Goal: Task Accomplishment & Management: Use online tool/utility

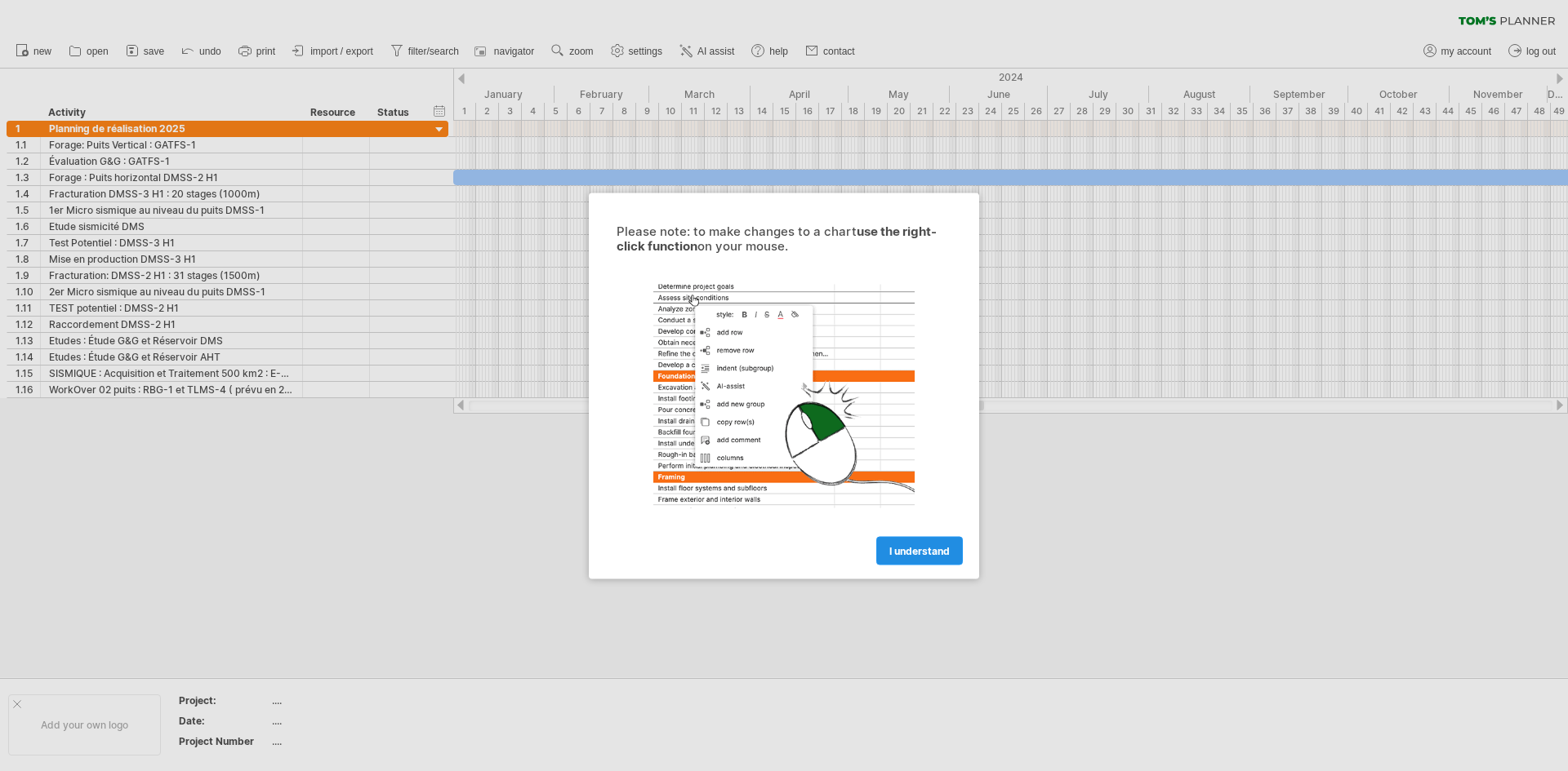
click at [922, 550] on span "I understand" at bounding box center [919, 551] width 61 height 12
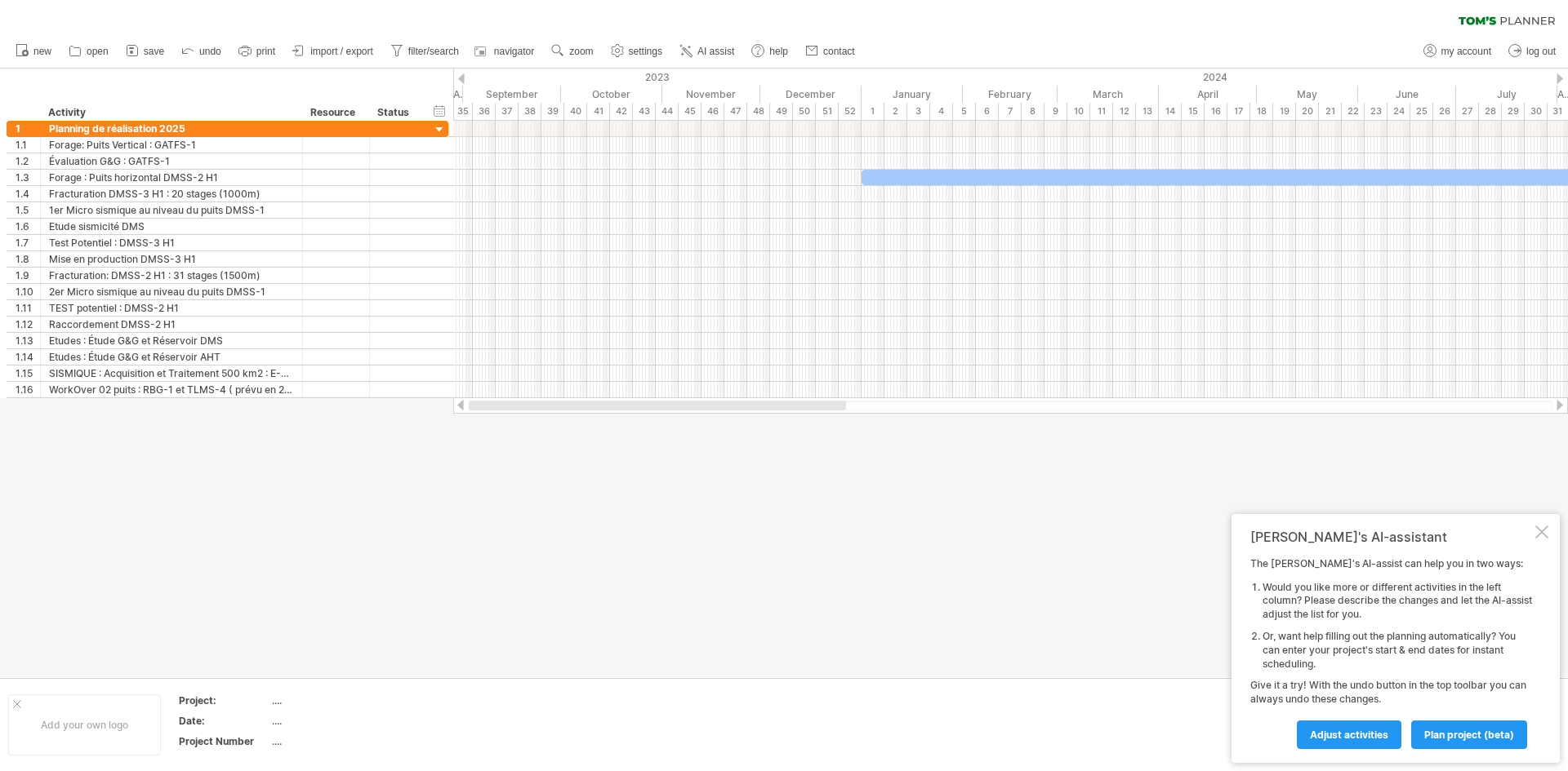
drag, startPoint x: 696, startPoint y: 403, endPoint x: 535, endPoint y: 403, distance: 161.0
click at [535, 403] on div at bounding box center [657, 405] width 377 height 10
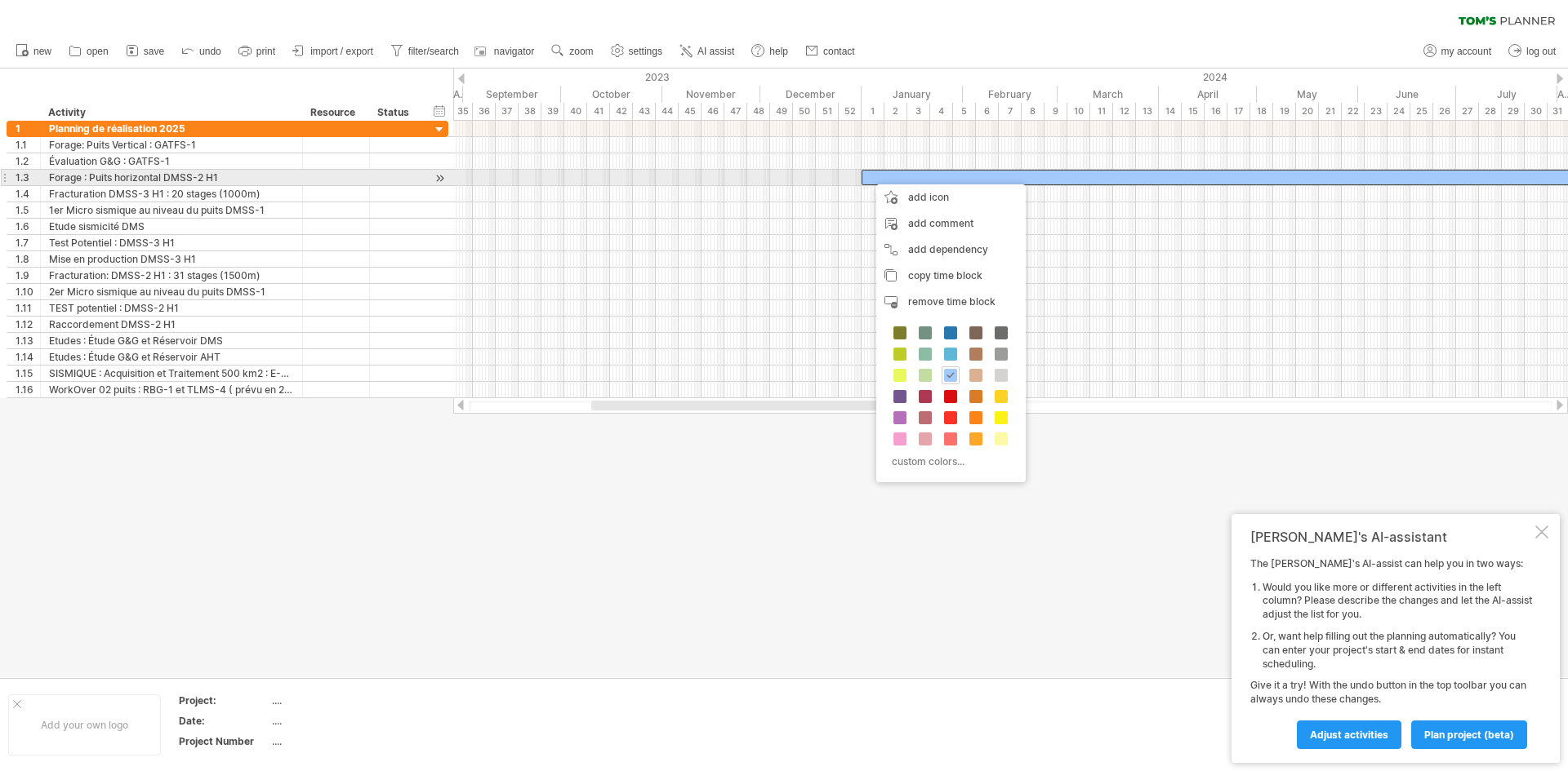
click at [332, 180] on div at bounding box center [336, 177] width 50 height 16
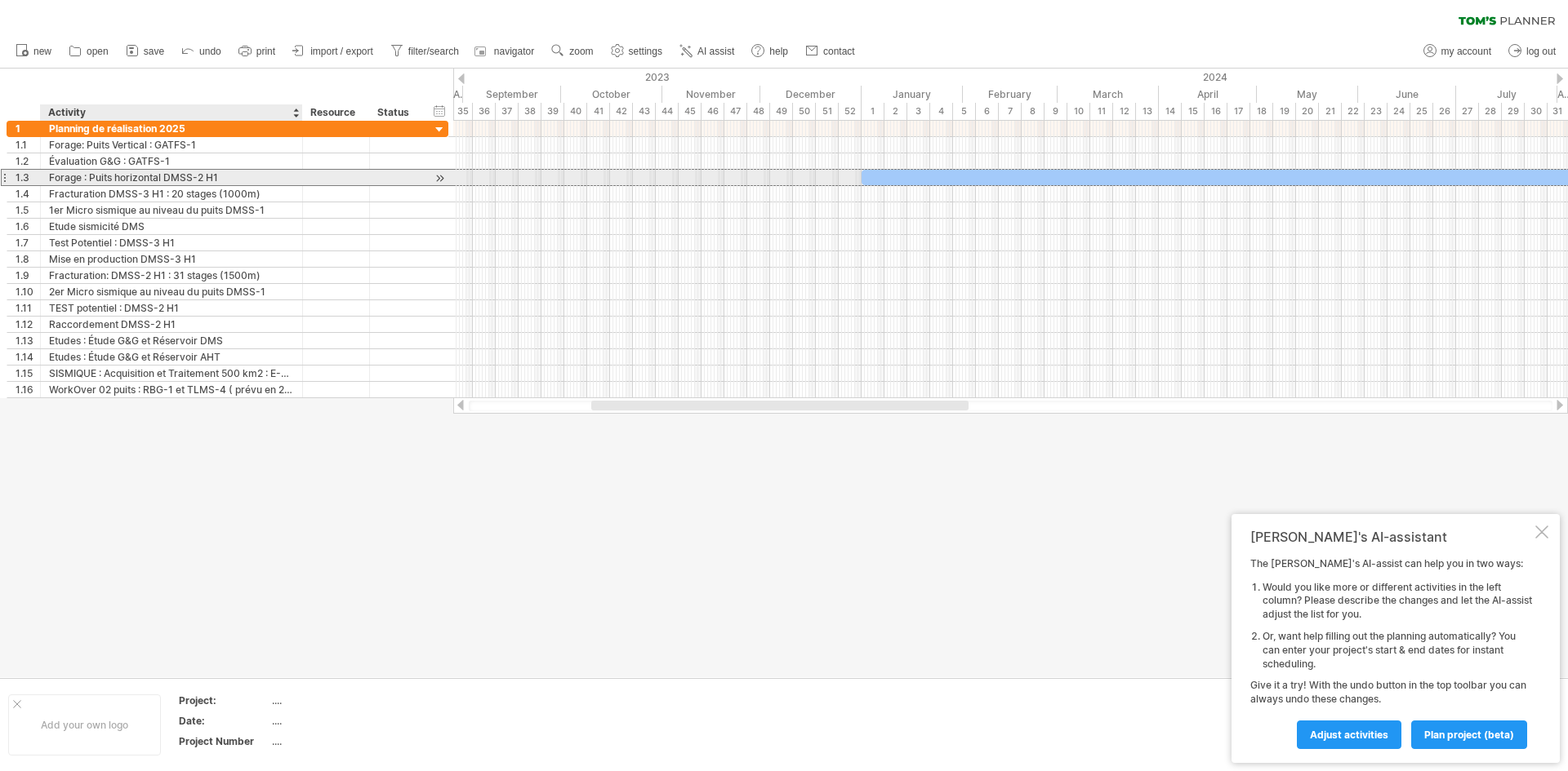
click at [243, 173] on div "Forage : Puits horizontal DMSS-2 H1" at bounding box center [171, 177] width 245 height 16
click at [243, 173] on input "**********" at bounding box center [171, 177] width 245 height 16
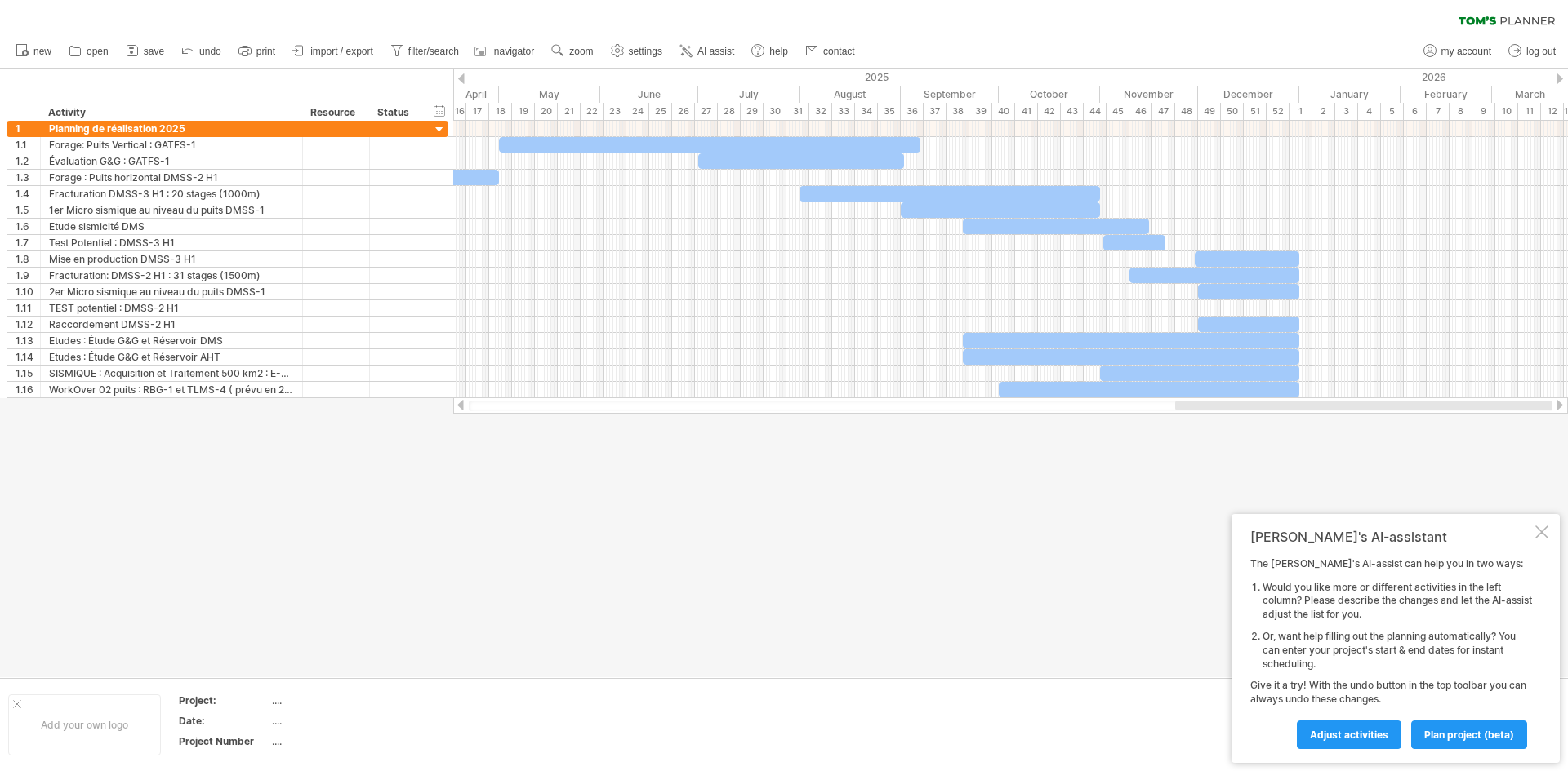
drag, startPoint x: 915, startPoint y: 407, endPoint x: 1527, endPoint y: 405, distance: 612.0
click at [1527, 405] on div at bounding box center [1364, 405] width 377 height 10
click at [460, 80] on div at bounding box center [462, 79] width 7 height 10
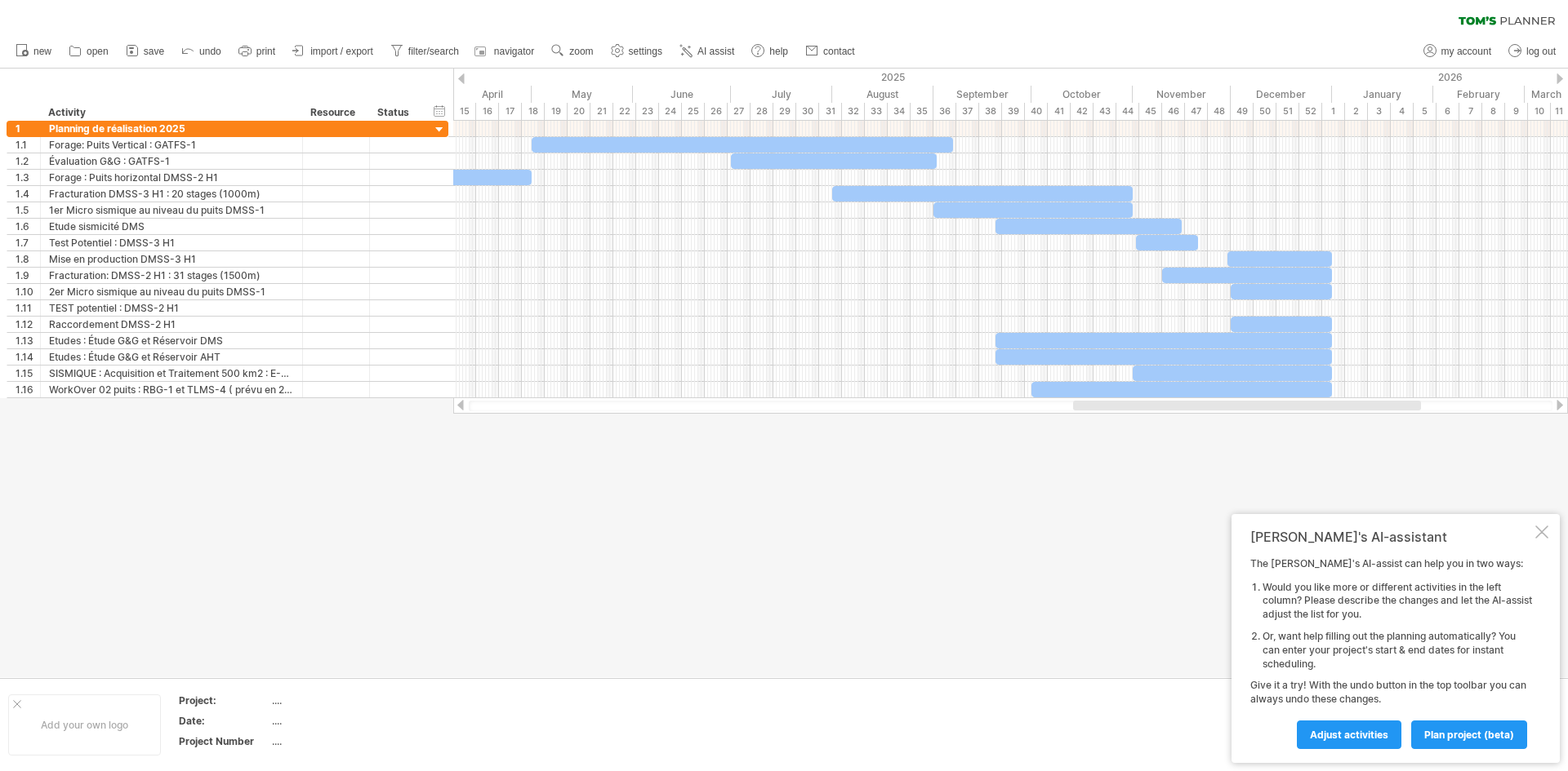
click at [460, 80] on div at bounding box center [462, 79] width 7 height 10
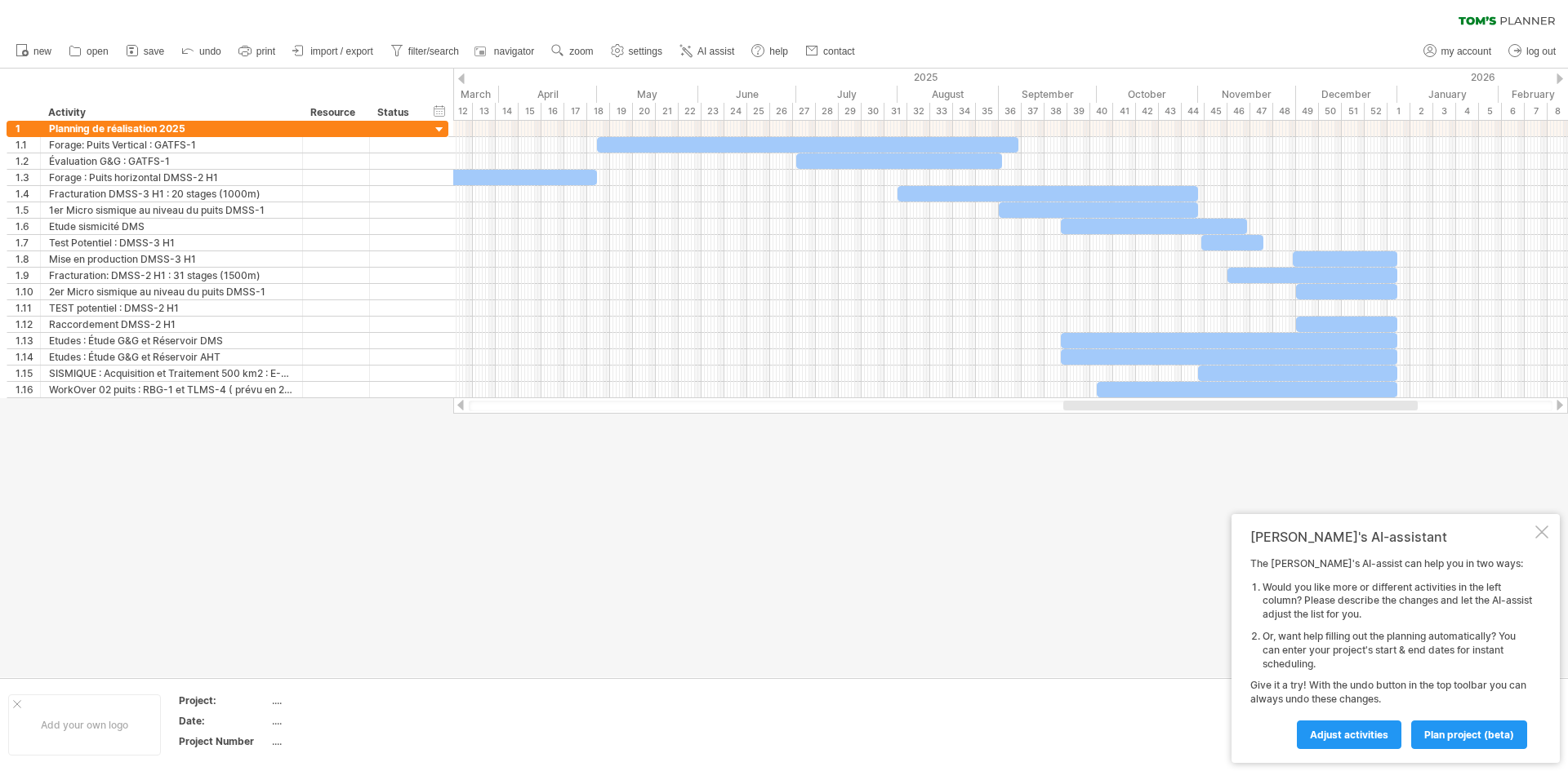
click at [460, 80] on div at bounding box center [462, 79] width 7 height 10
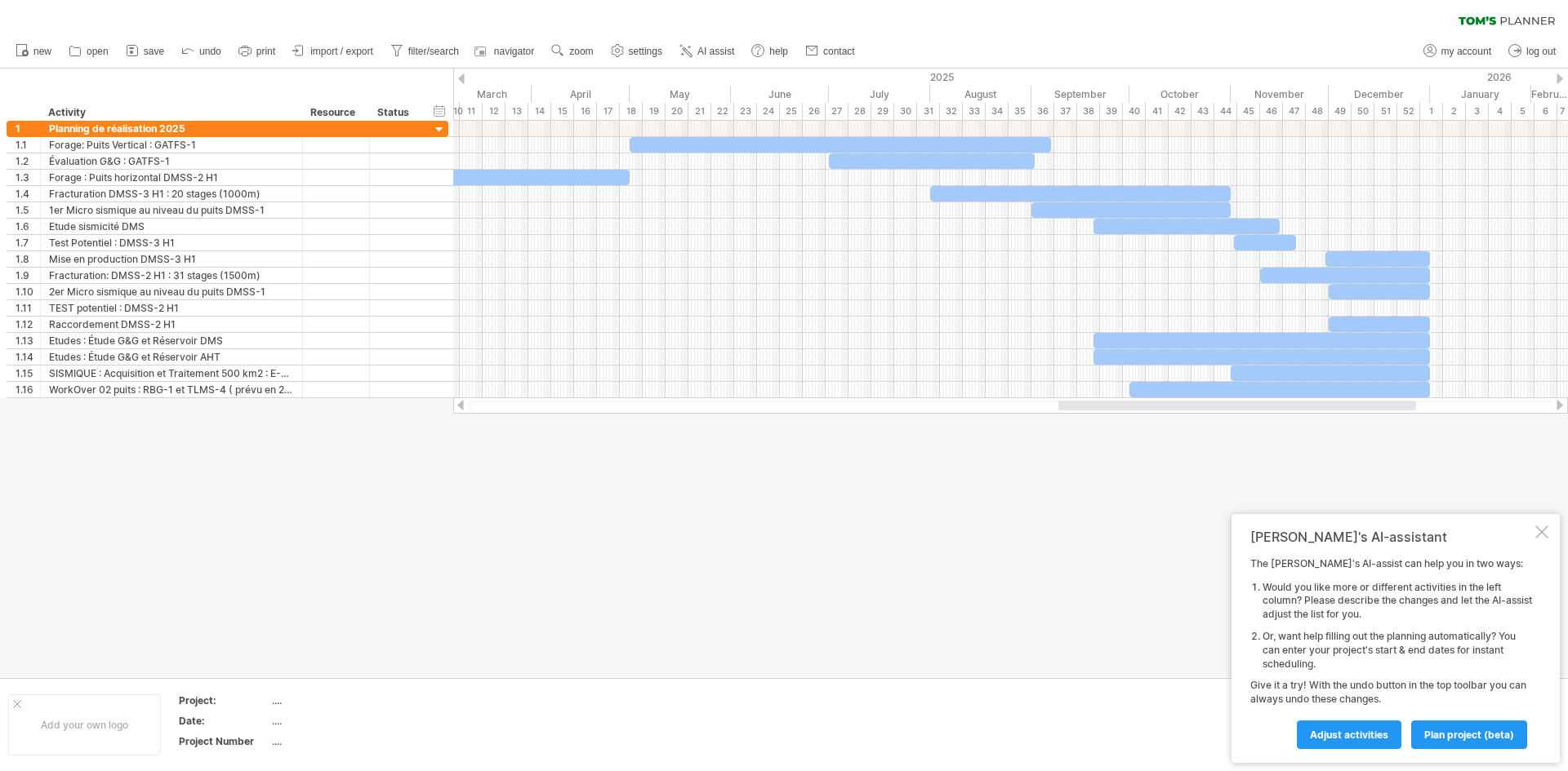
click at [460, 80] on div at bounding box center [462, 79] width 7 height 10
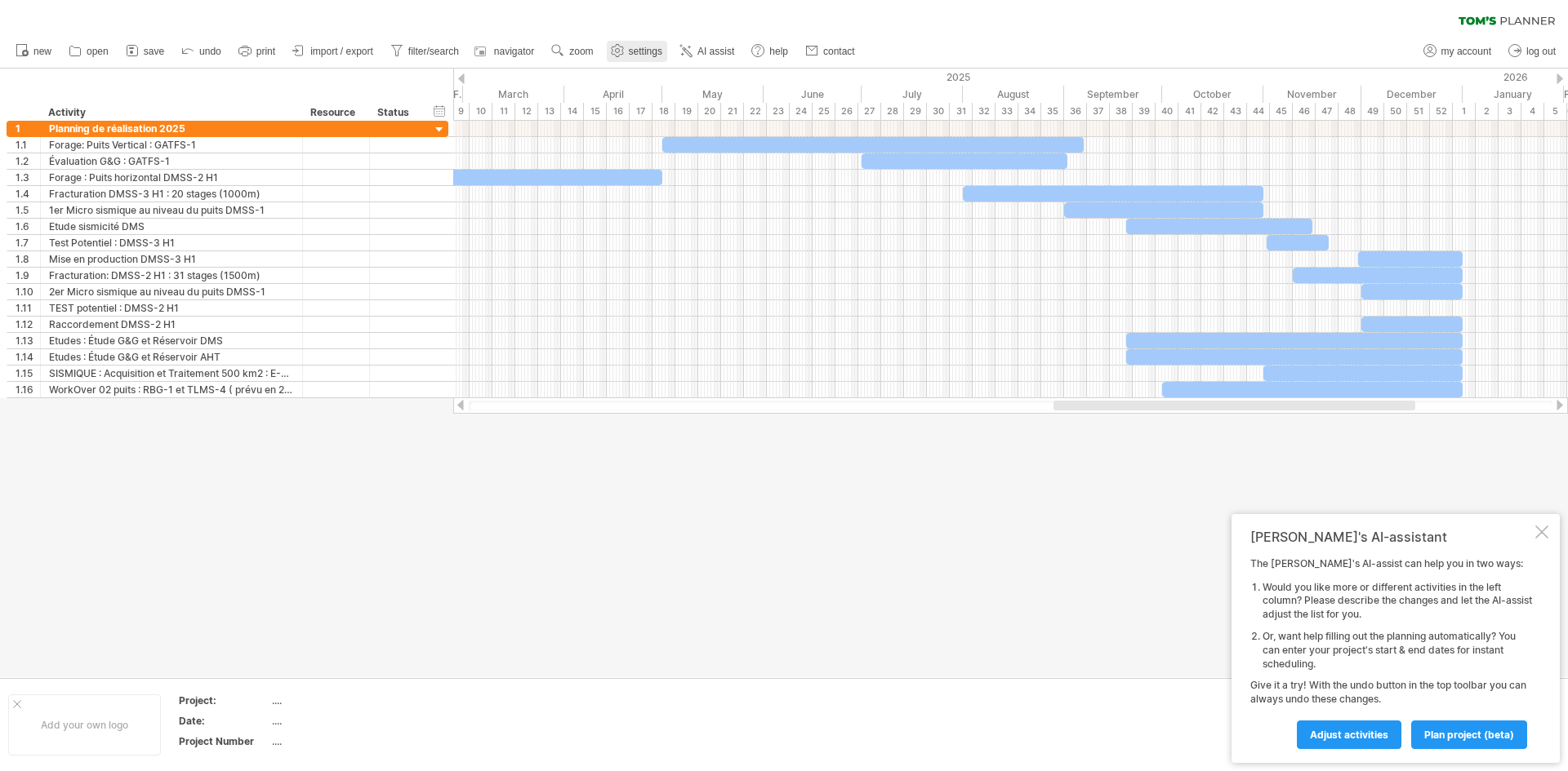
click at [646, 51] on span "settings" at bounding box center [645, 51] width 34 height 11
select select "*"
select select "**"
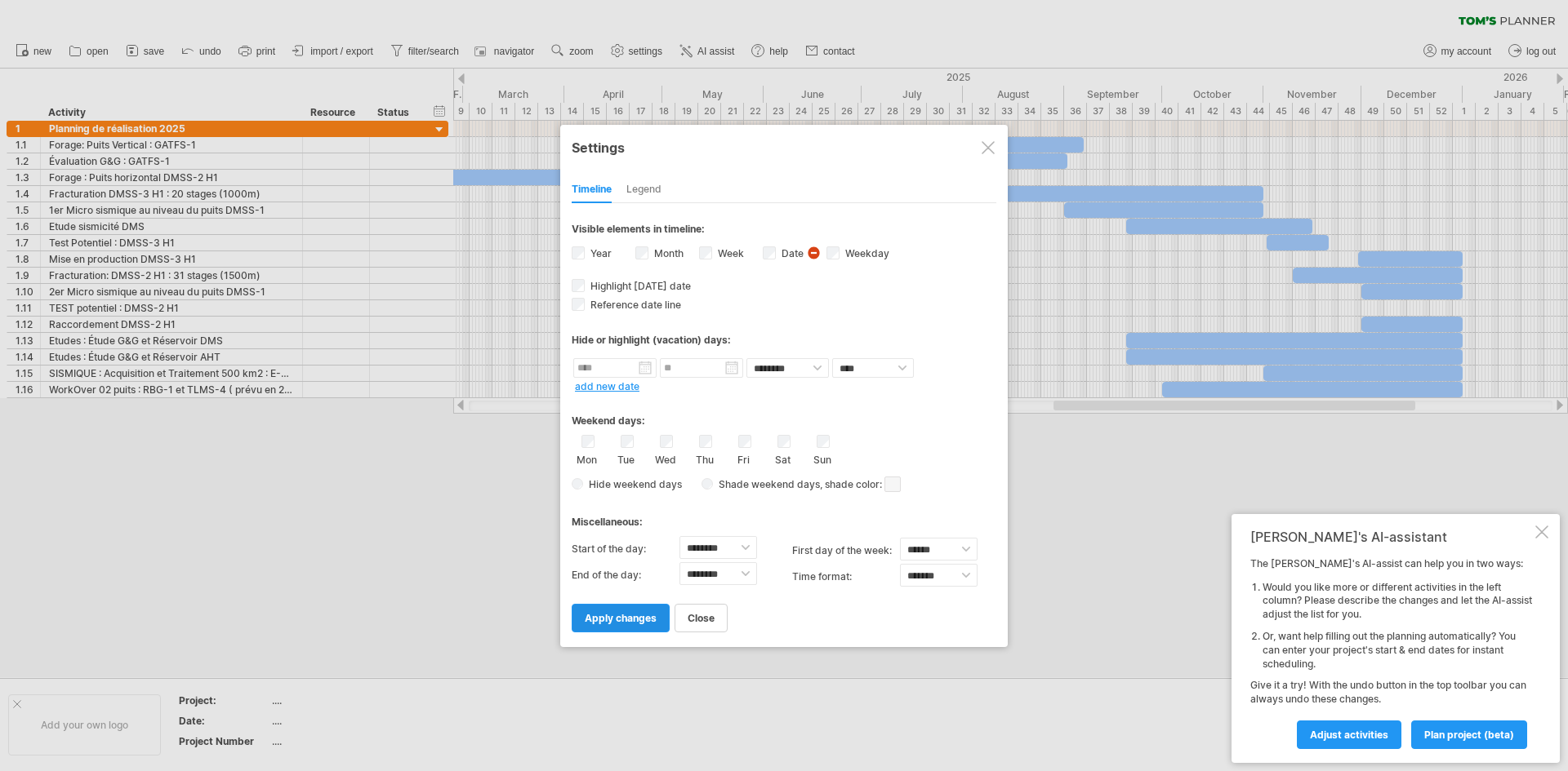
click at [636, 614] on span "apply changes" at bounding box center [620, 618] width 72 height 12
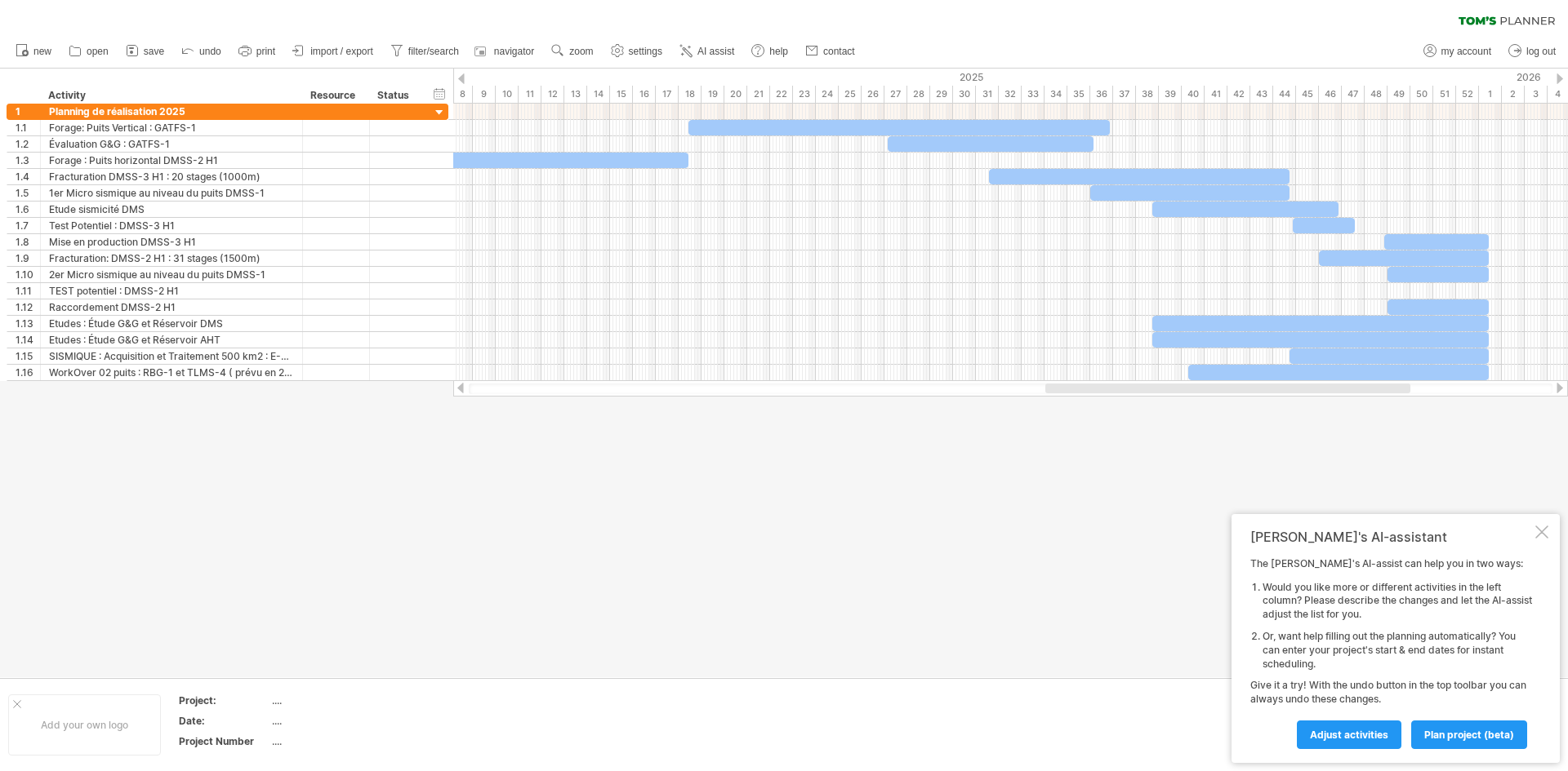
drag, startPoint x: 1106, startPoint y: 387, endPoint x: 1098, endPoint y: 387, distance: 8.0
click at [1098, 387] on div at bounding box center [1227, 388] width 365 height 10
click at [624, 51] on use at bounding box center [617, 50] width 16 height 16
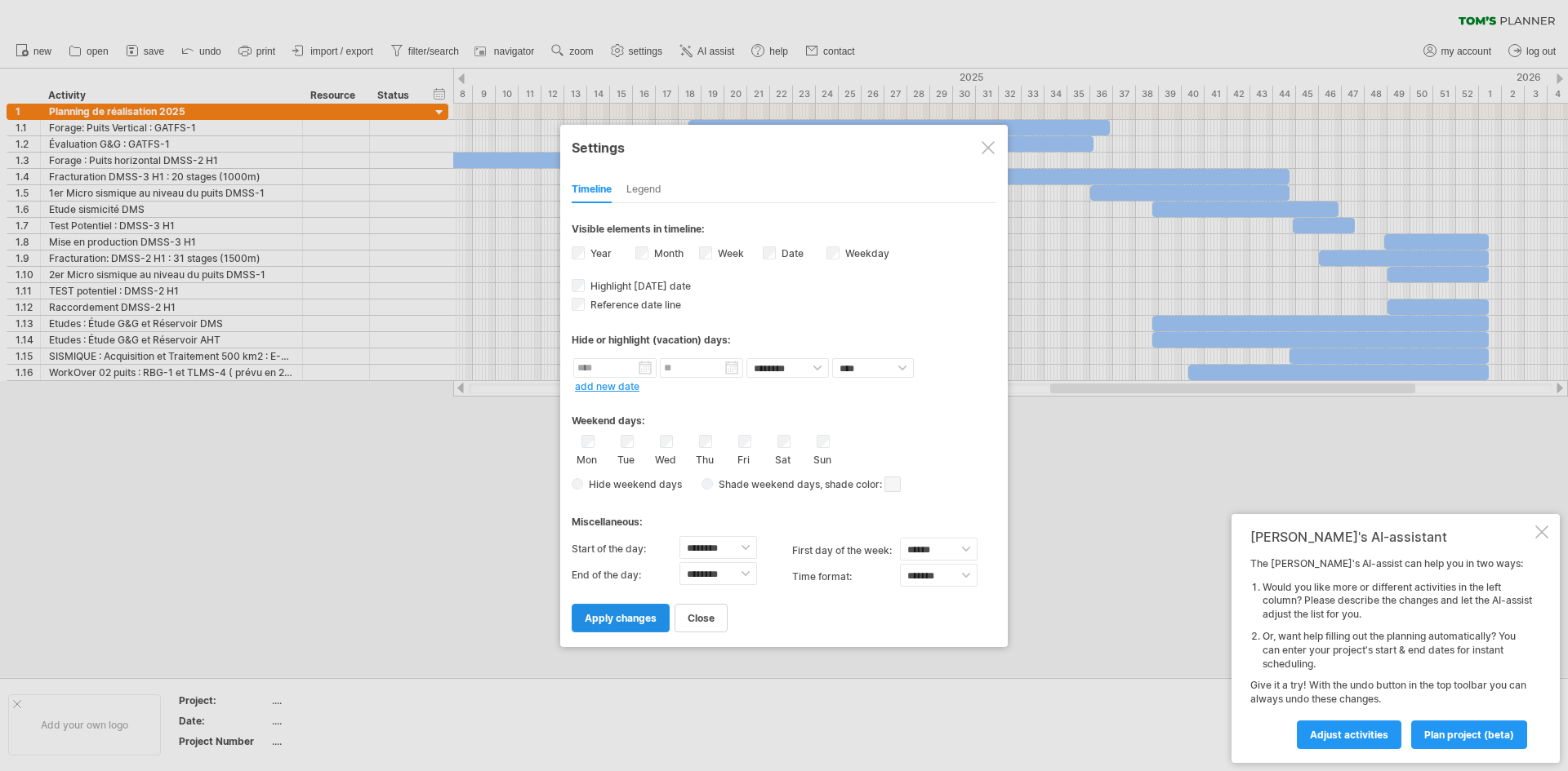
click at [641, 615] on span "apply changes" at bounding box center [620, 618] width 72 height 12
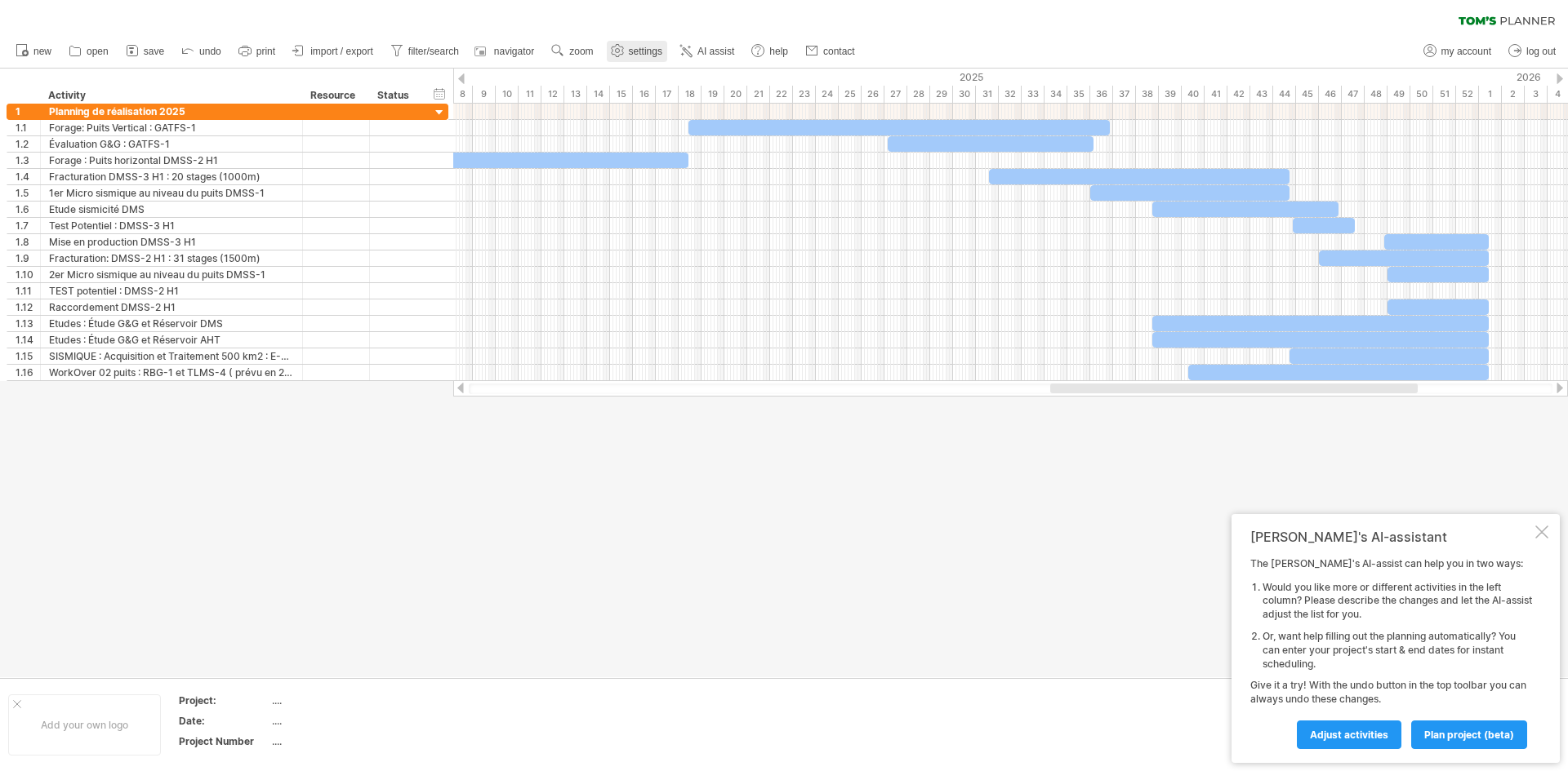
click at [642, 43] on link "settings" at bounding box center [637, 51] width 61 height 22
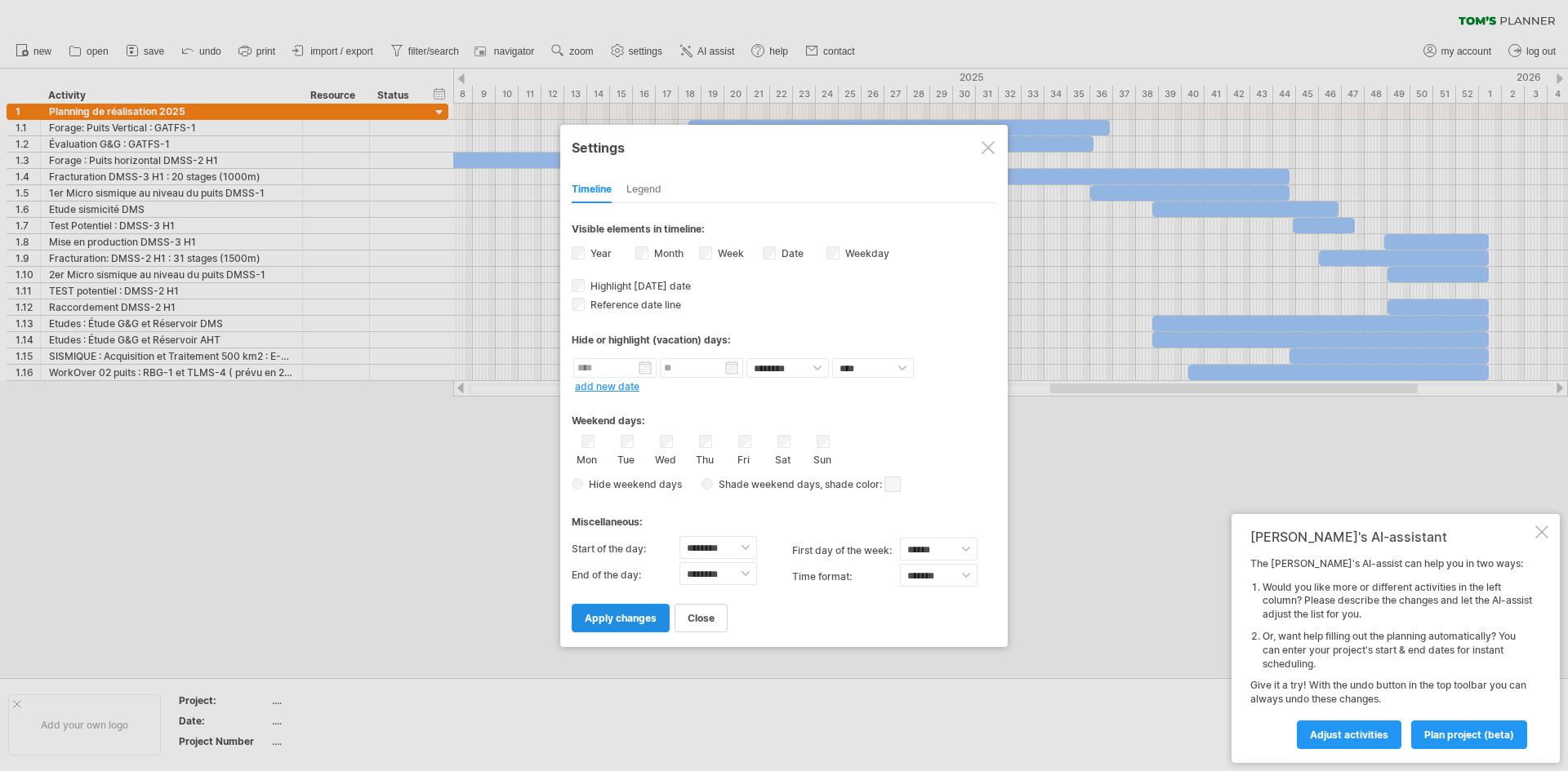
click at [617, 608] on link "apply changes" at bounding box center [620, 618] width 98 height 29
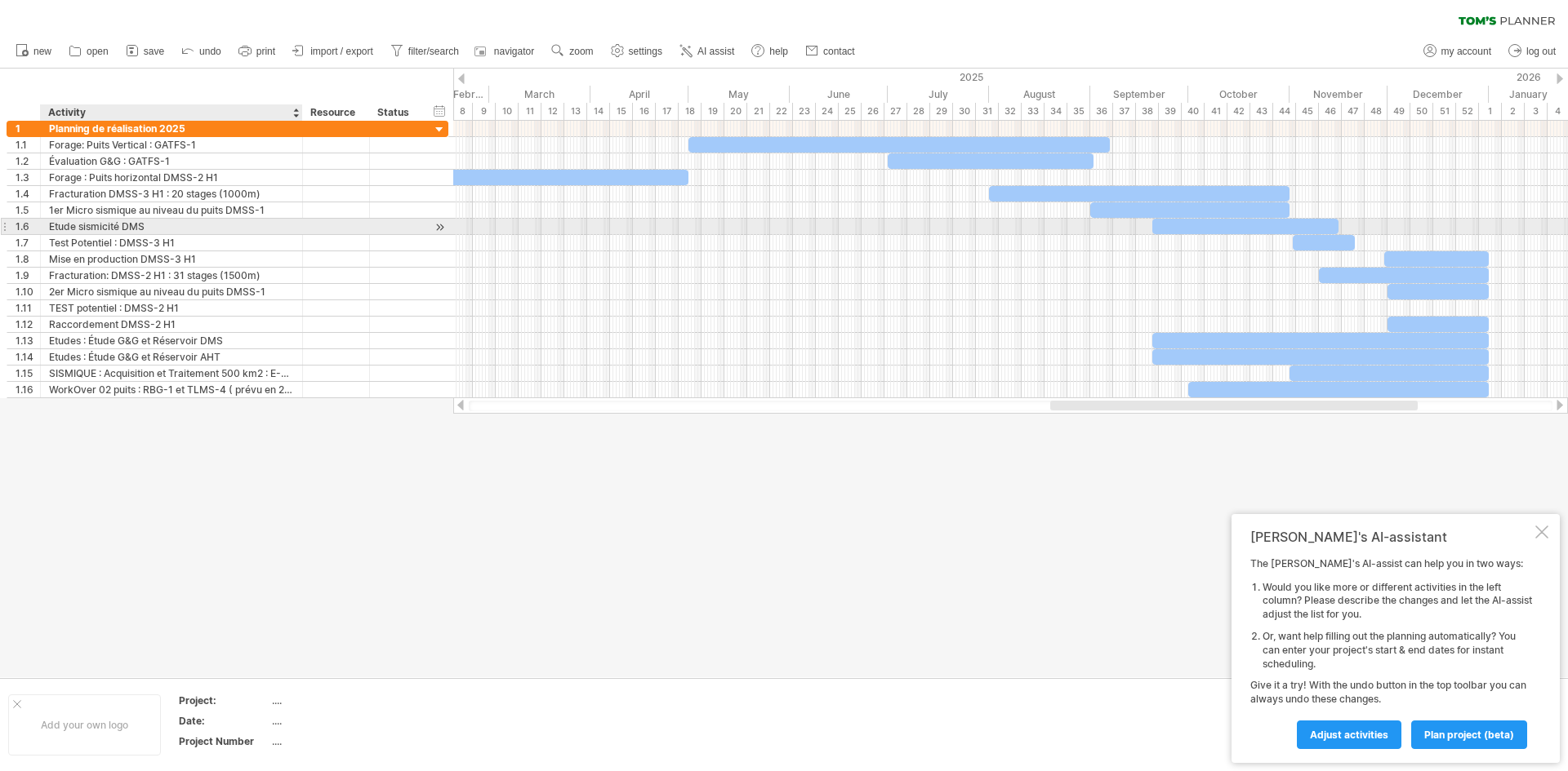
click at [289, 225] on div "Etude sismicité DMS" at bounding box center [171, 226] width 245 height 16
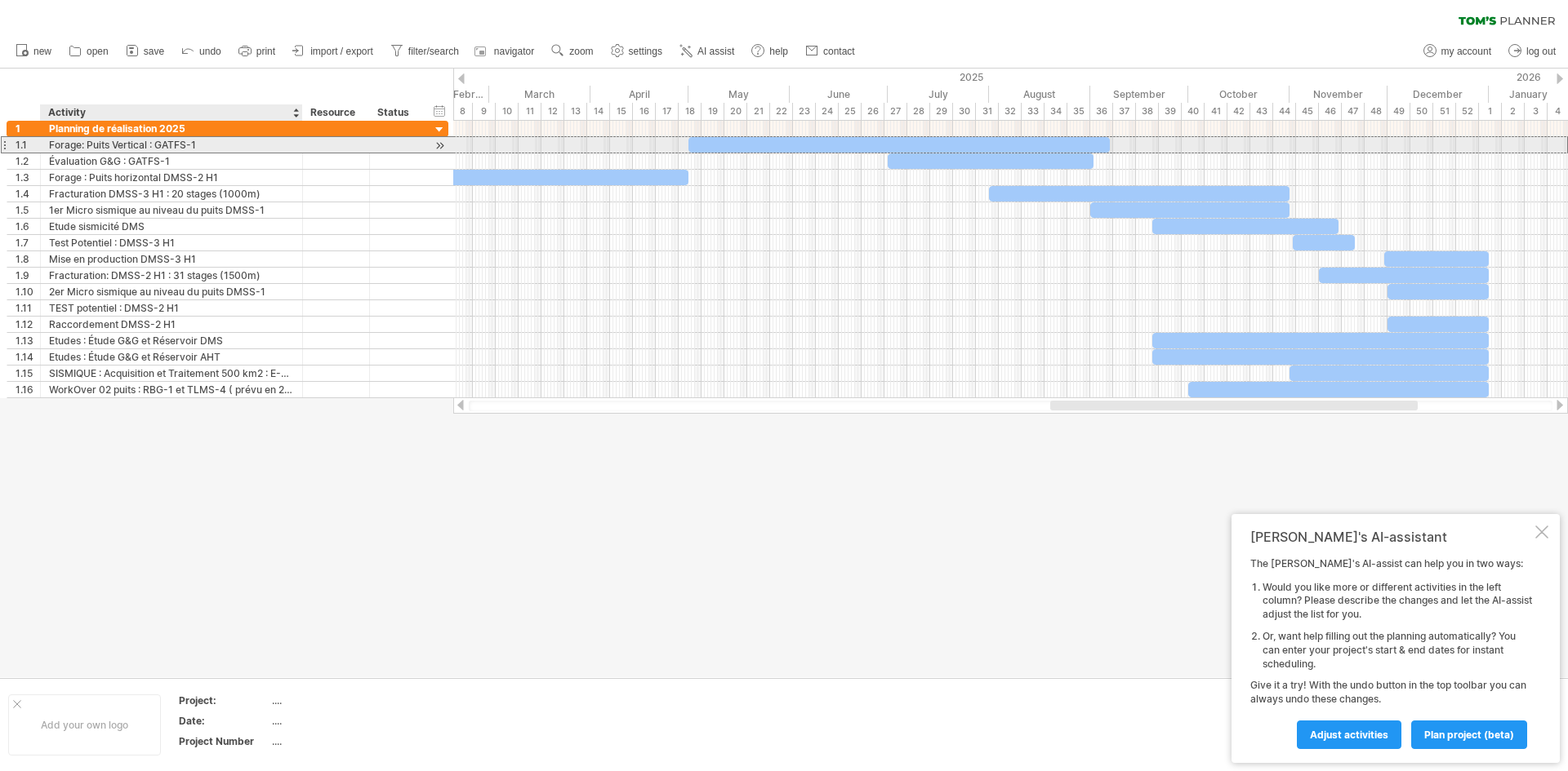
click at [256, 144] on div "Forage: Puits Vertical : GATFS-1" at bounding box center [171, 145] width 245 height 16
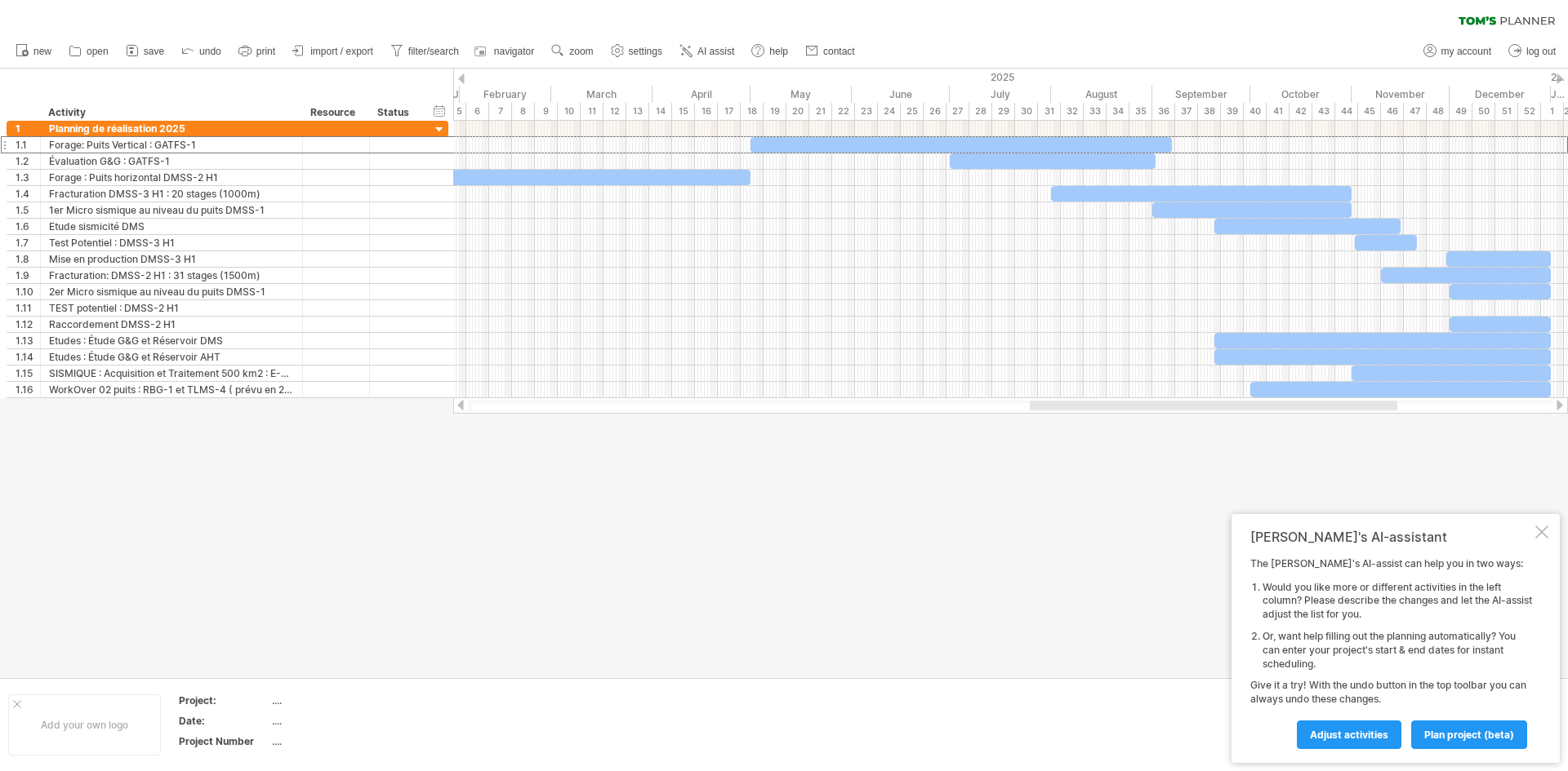
drag, startPoint x: 1063, startPoint y: 405, endPoint x: 1045, endPoint y: 405, distance: 18.0
click at [1045, 405] on div at bounding box center [1213, 405] width 368 height 10
click at [653, 52] on span "settings" at bounding box center [645, 51] width 34 height 11
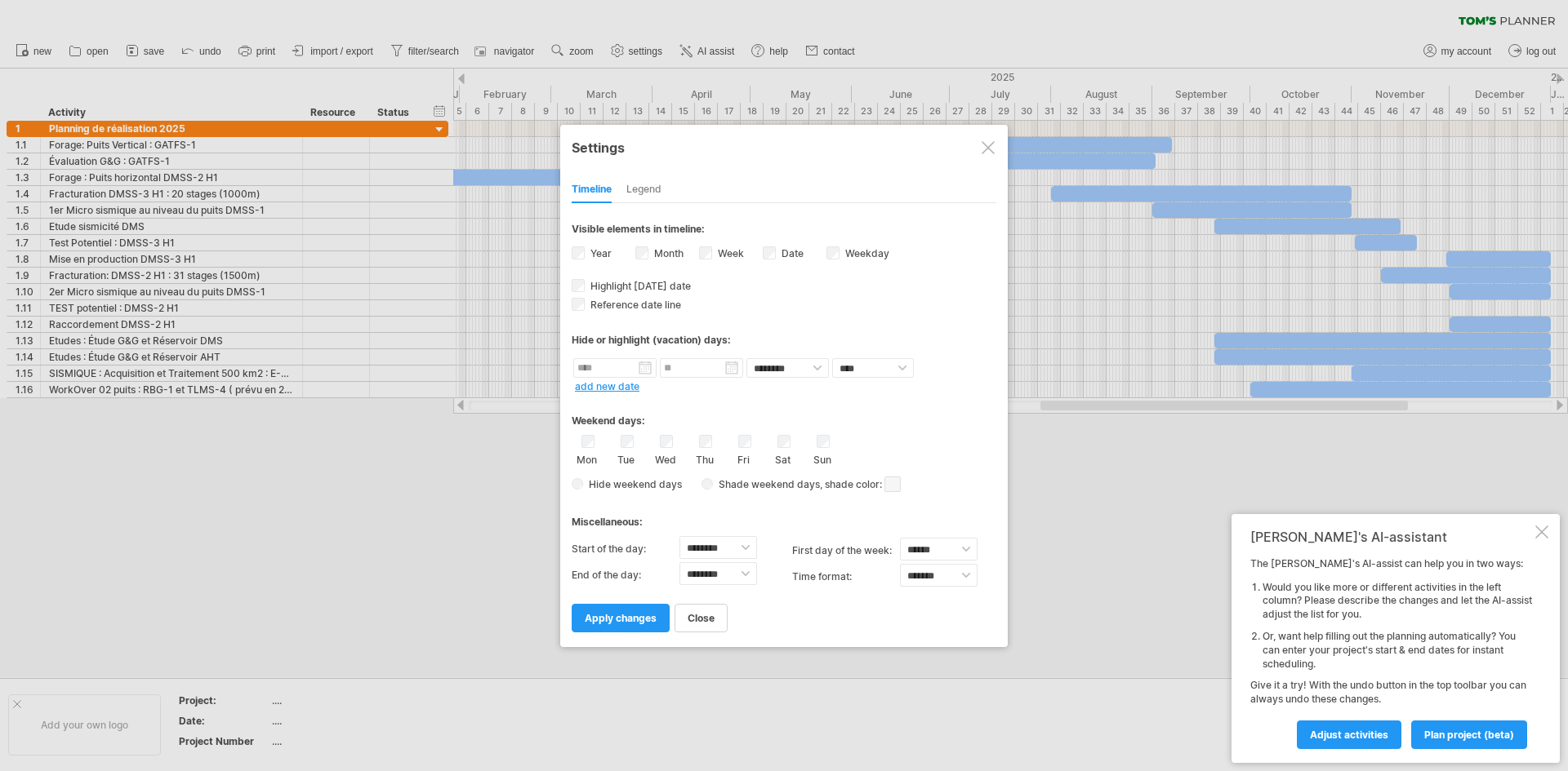
click at [653, 197] on div "Legend" at bounding box center [643, 190] width 35 height 26
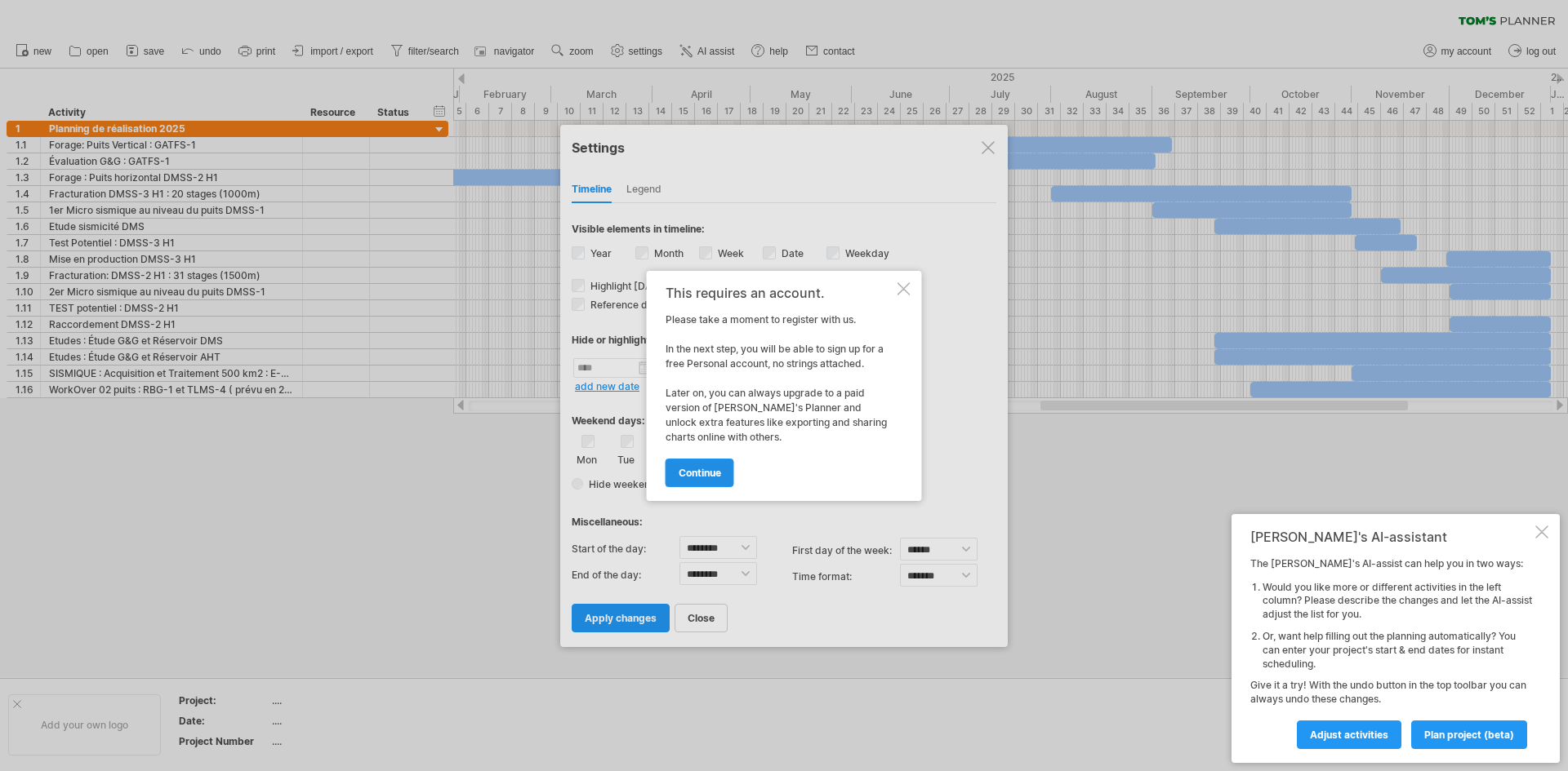
click at [709, 460] on link "continue" at bounding box center [699, 473] width 68 height 29
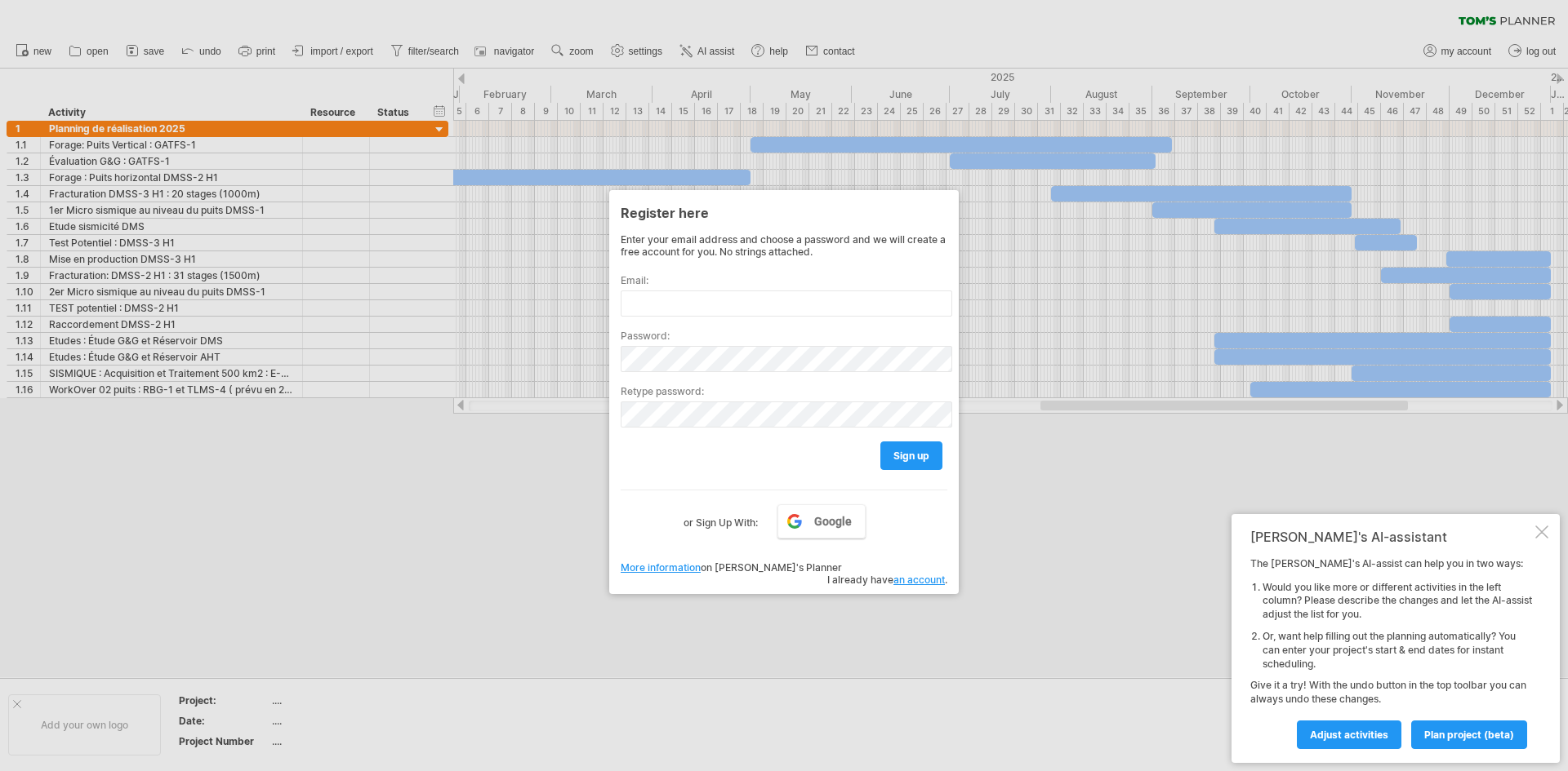
click at [989, 529] on div at bounding box center [784, 386] width 1568 height 771
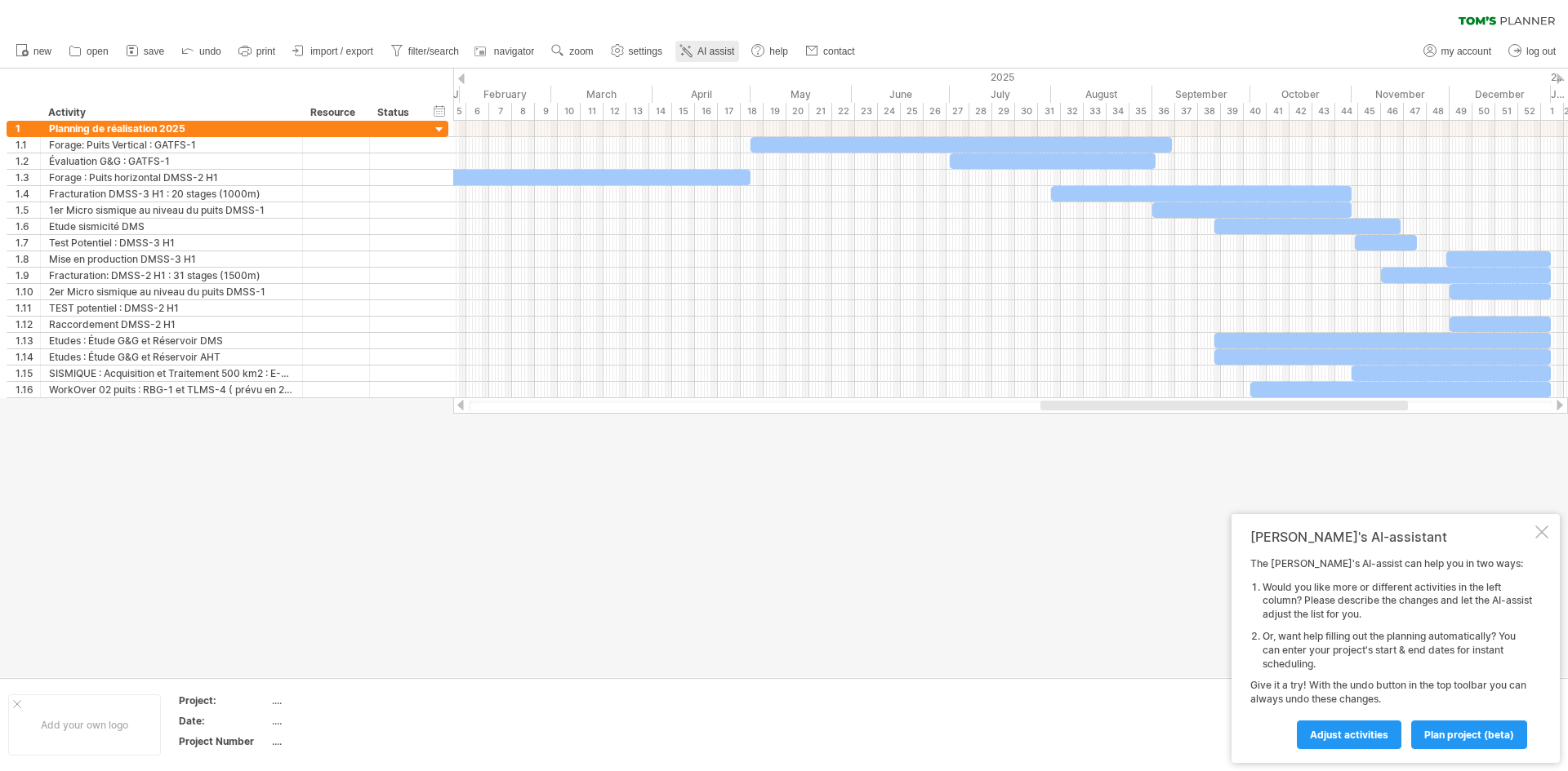
click at [708, 48] on span "AI assist" at bounding box center [715, 51] width 36 height 11
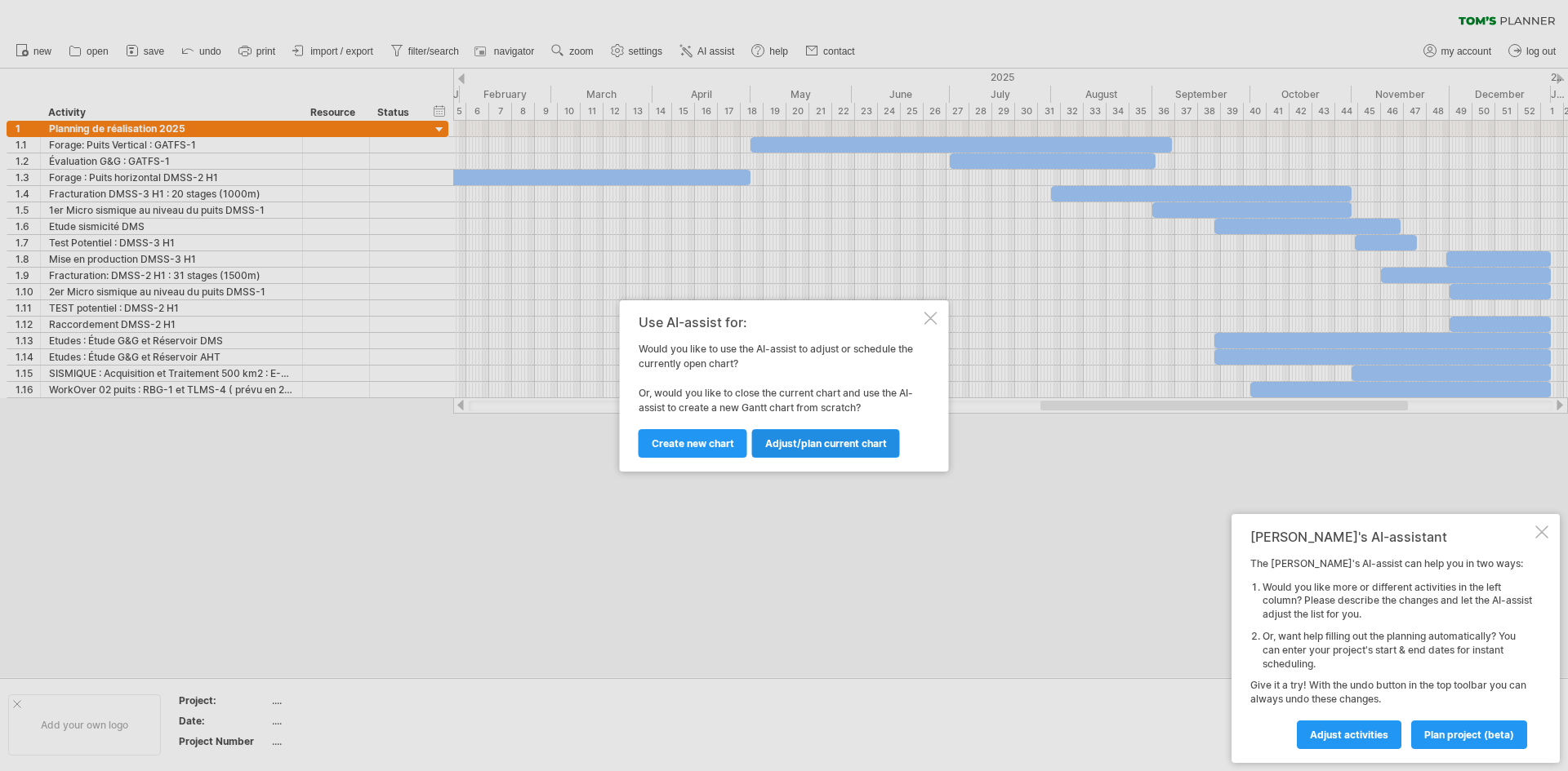
click at [819, 449] on span "Adjust/plan current chart" at bounding box center [826, 443] width 122 height 12
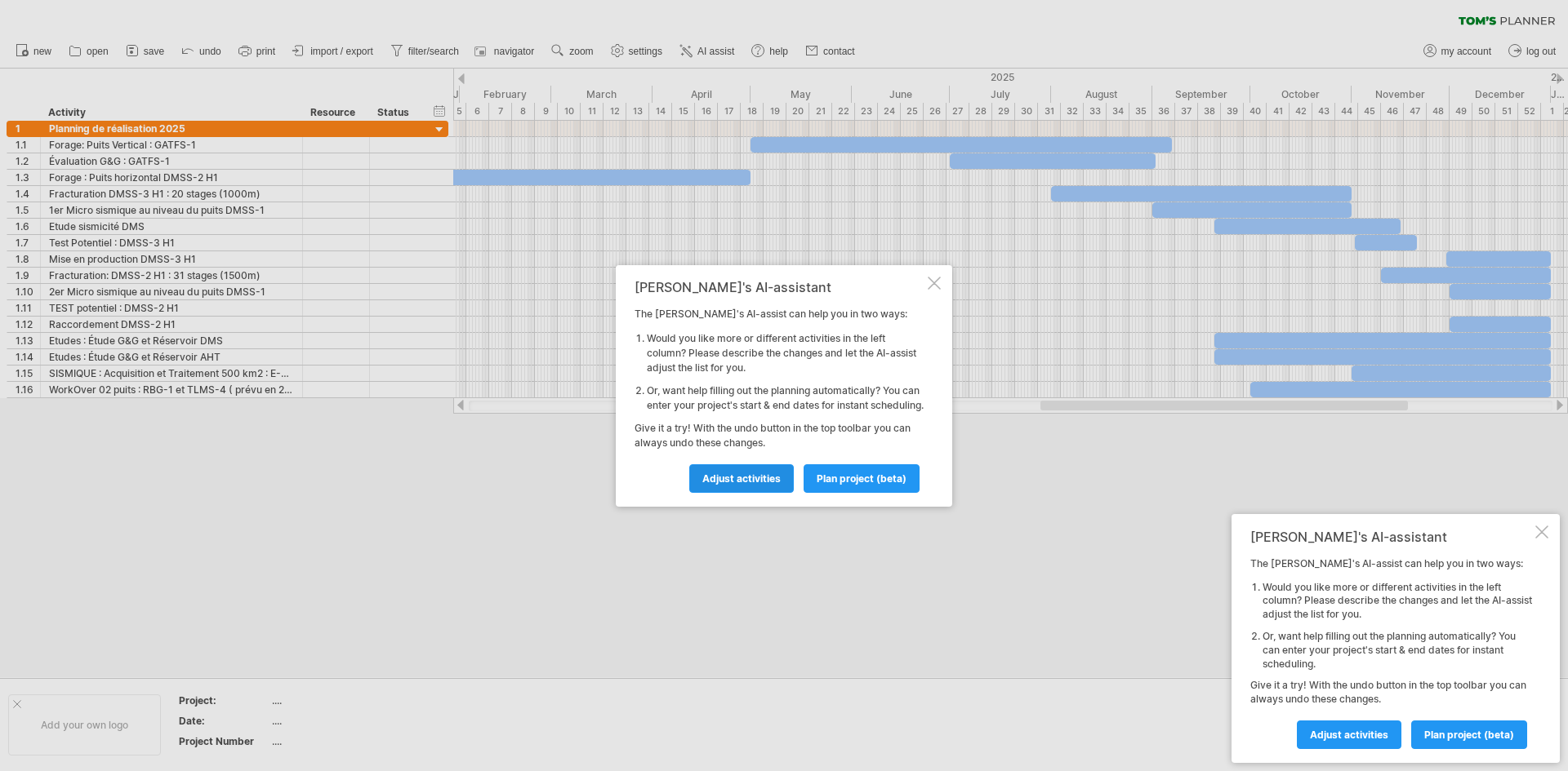
click at [739, 480] on span "Adjust activities" at bounding box center [741, 479] width 79 height 12
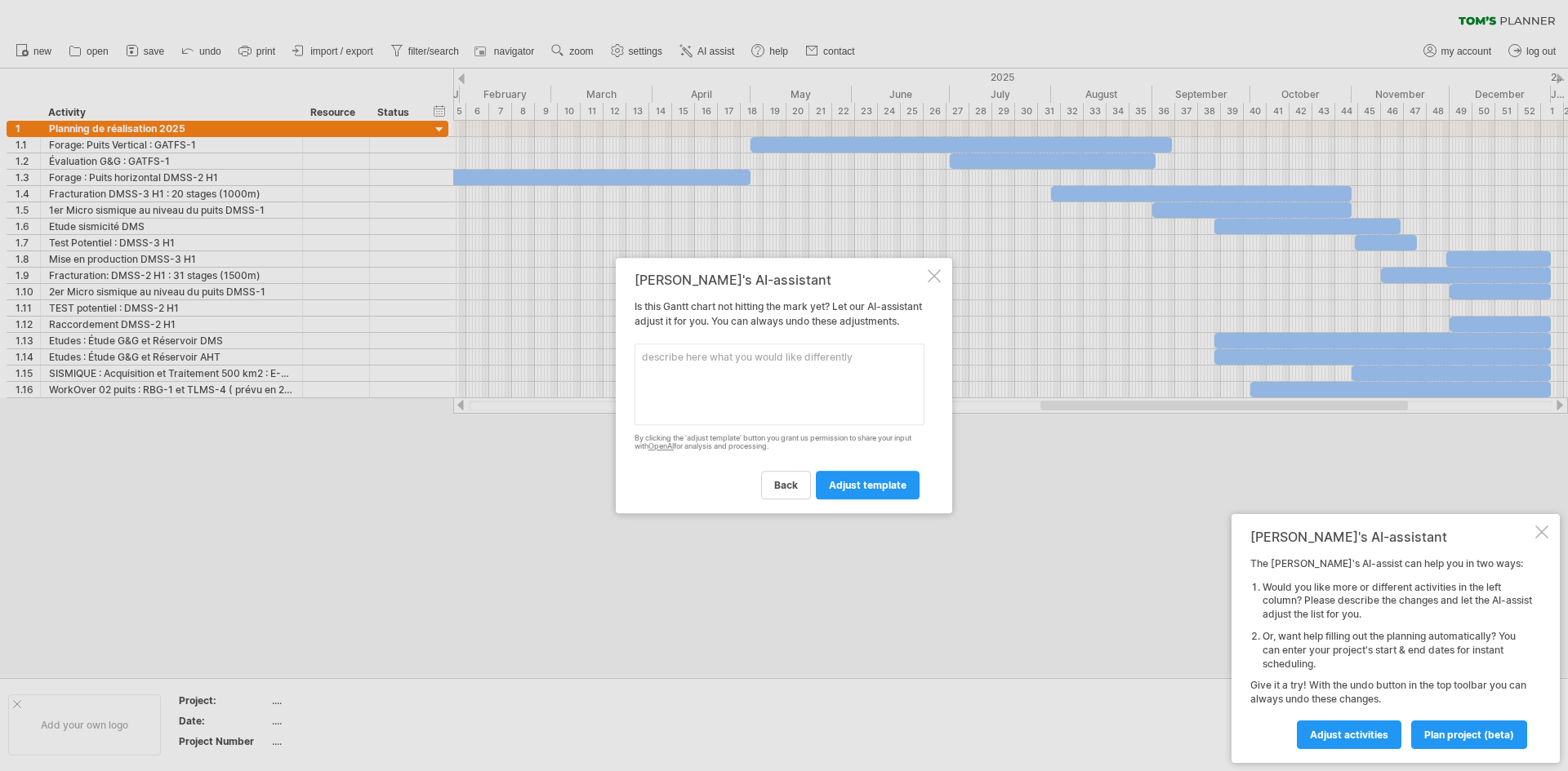
click at [733, 382] on textarea at bounding box center [779, 384] width 290 height 81
paste textarea "Loremips do sitametcons 4865 • Adipis: Elits Doeiusmo : TEMPO-4 : inc u 49 Lab …"
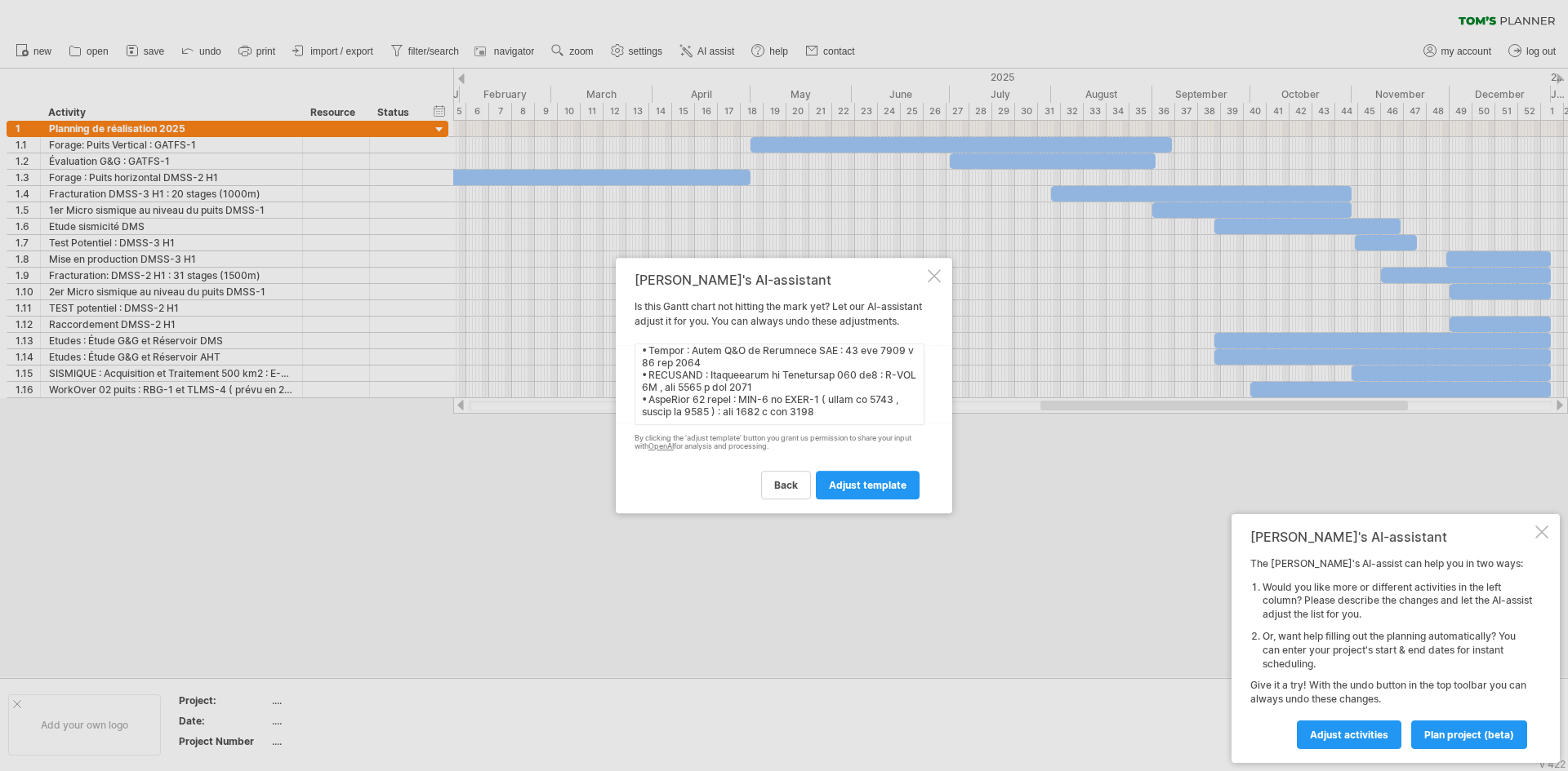
scroll to position [276, 0]
type textarea "Loremips do sitametcons 0036 • Adipis: Elits Doeiusmo : TEMPO-0 : inc u 46 Lab …"
click at [854, 491] on span "adjust template" at bounding box center [867, 485] width 78 height 12
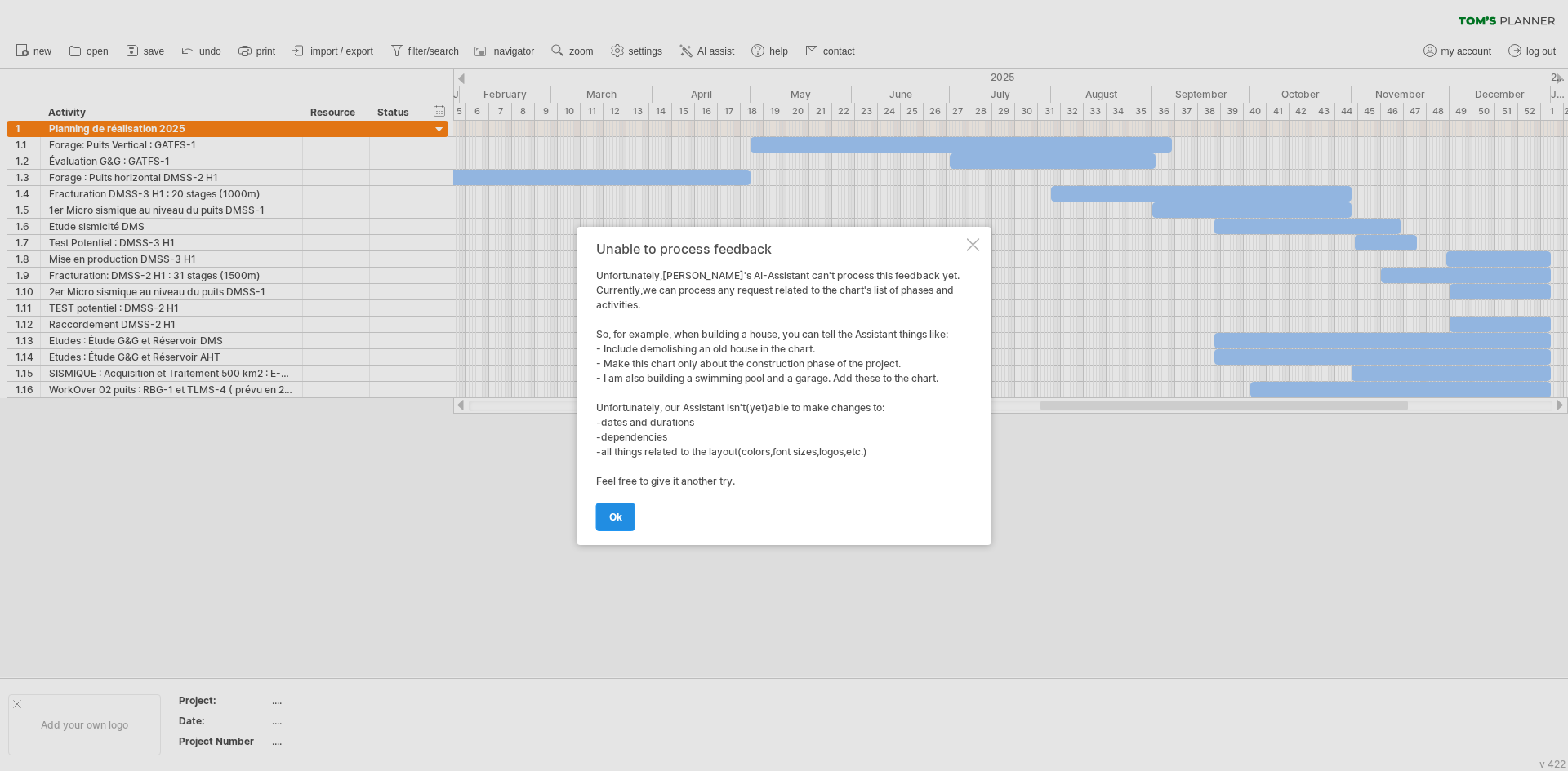
click at [618, 518] on span "ok" at bounding box center [615, 517] width 13 height 12
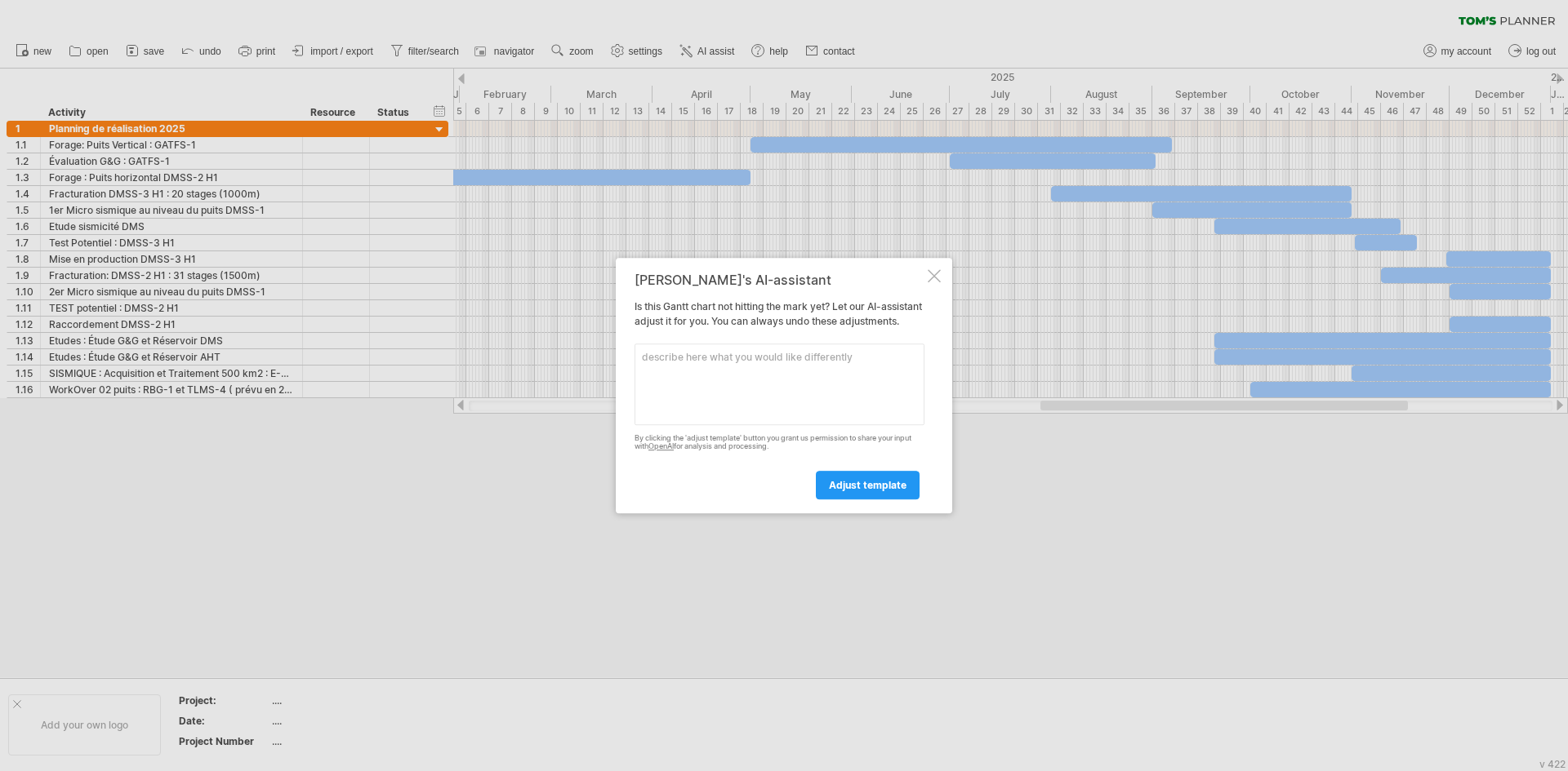
click at [938, 270] on div at bounding box center [934, 276] width 13 height 13
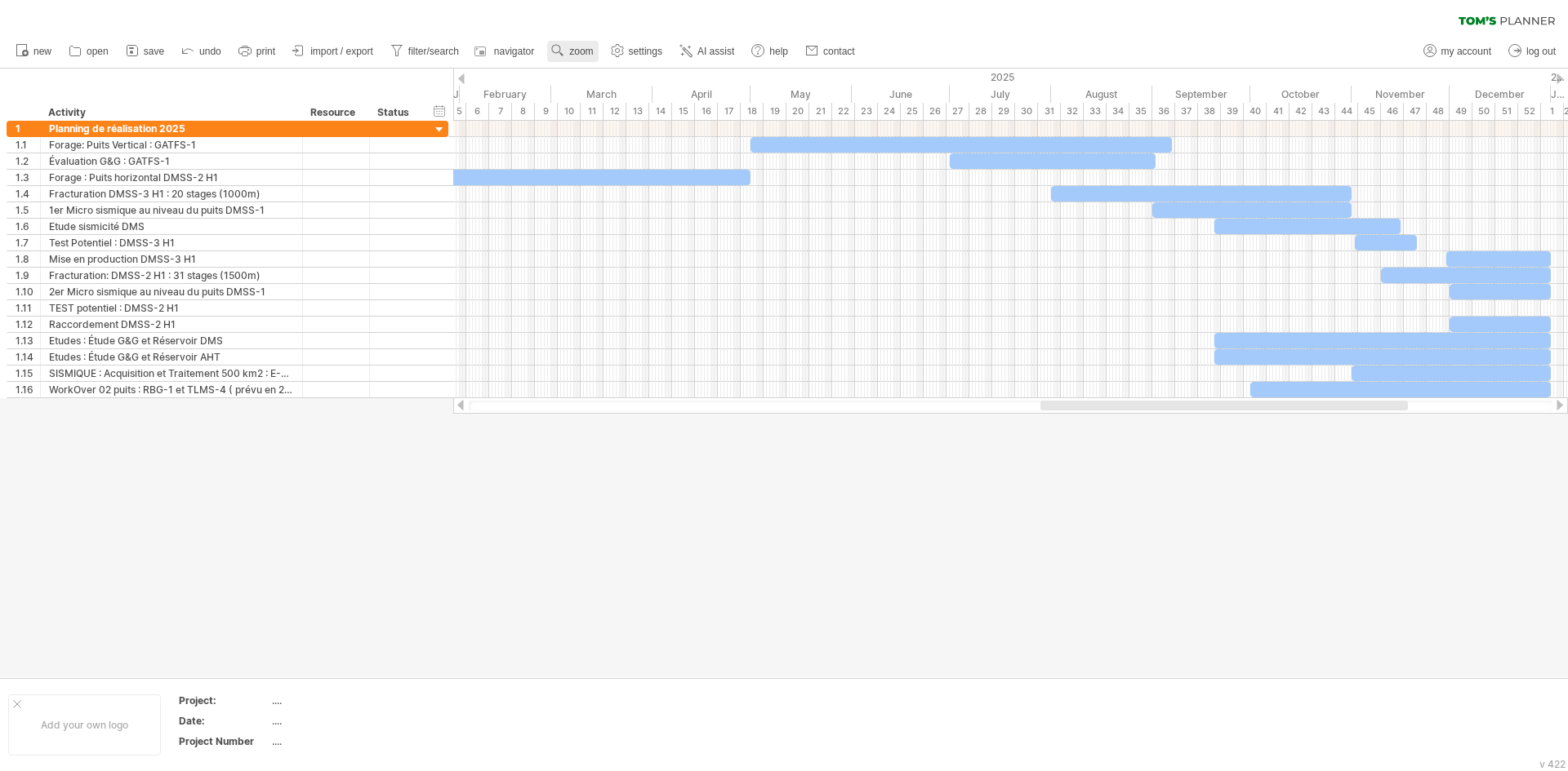
click at [583, 43] on link "zoom" at bounding box center [573, 51] width 51 height 22
click at [611, 61] on div "Month" at bounding box center [637, 64] width 91 height 26
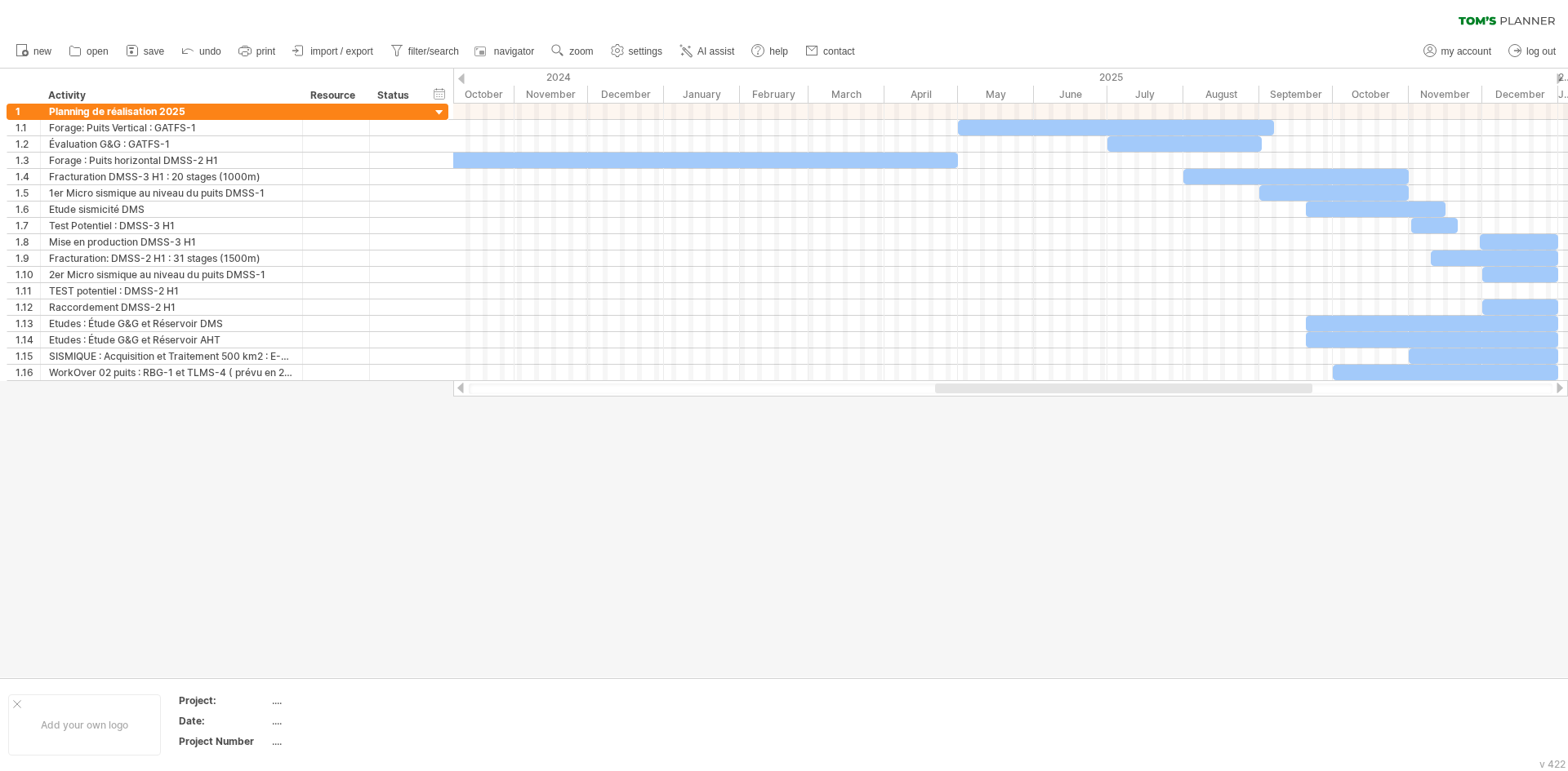
drag, startPoint x: 1050, startPoint y: 387, endPoint x: 955, endPoint y: 388, distance: 95.0
click at [955, 388] on div at bounding box center [1123, 388] width 377 height 10
click at [459, 77] on div at bounding box center [462, 79] width 7 height 10
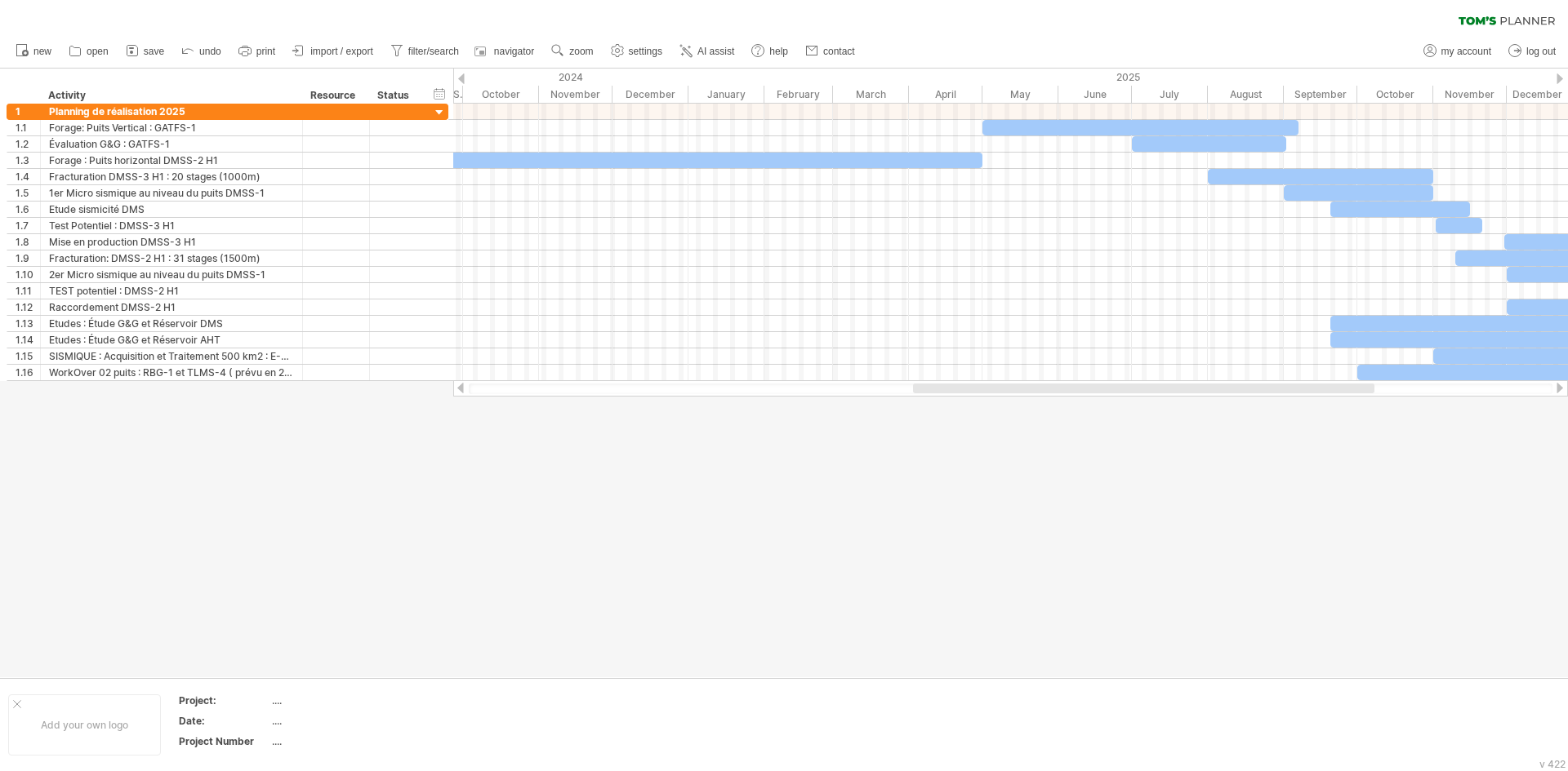
click at [1560, 75] on div at bounding box center [1560, 79] width 7 height 10
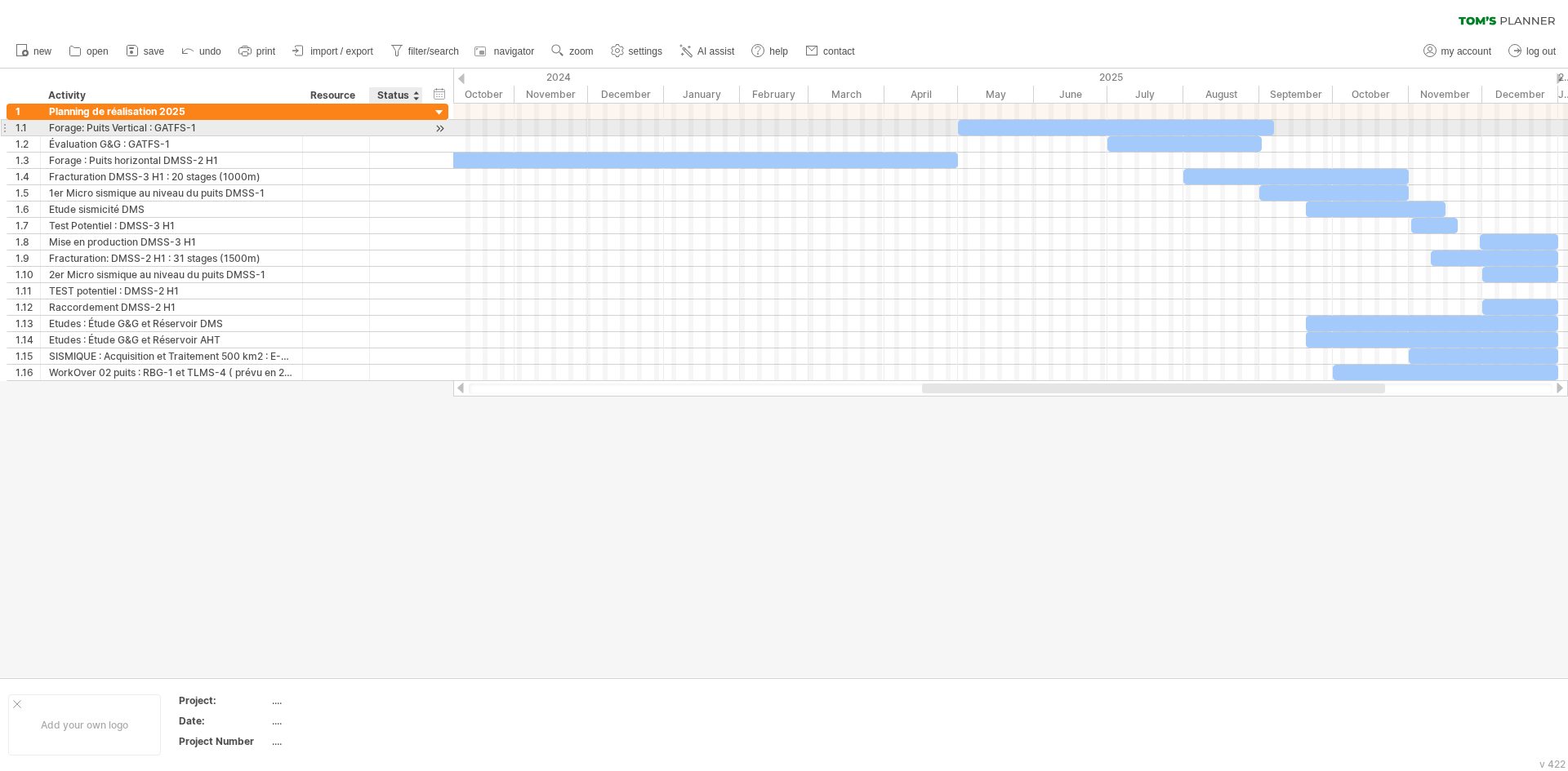
click at [437, 124] on div at bounding box center [439, 129] width 16 height 17
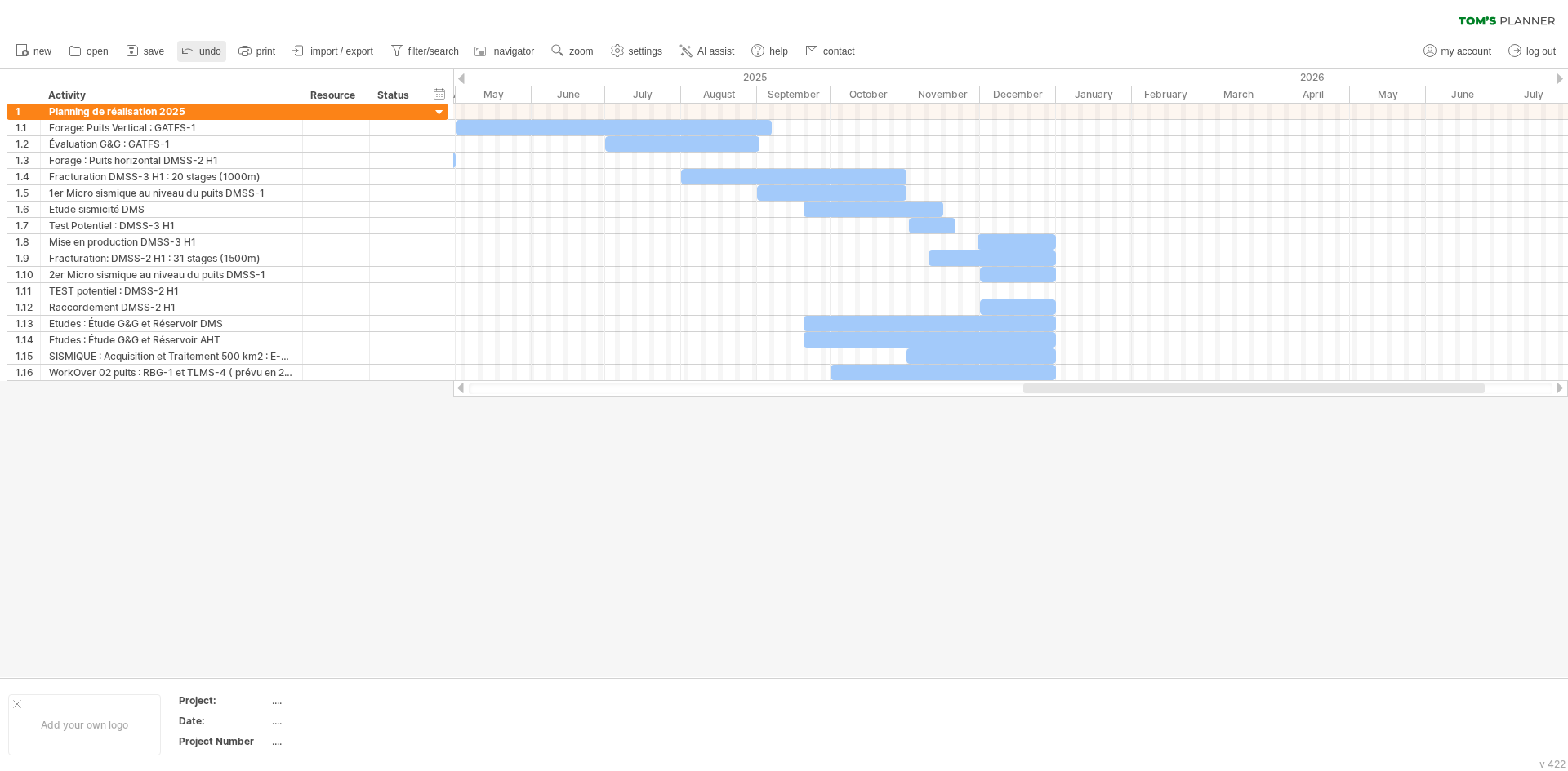
click at [199, 53] on link "undo" at bounding box center [202, 51] width 49 height 22
click at [520, 50] on span "navigator" at bounding box center [514, 51] width 40 height 11
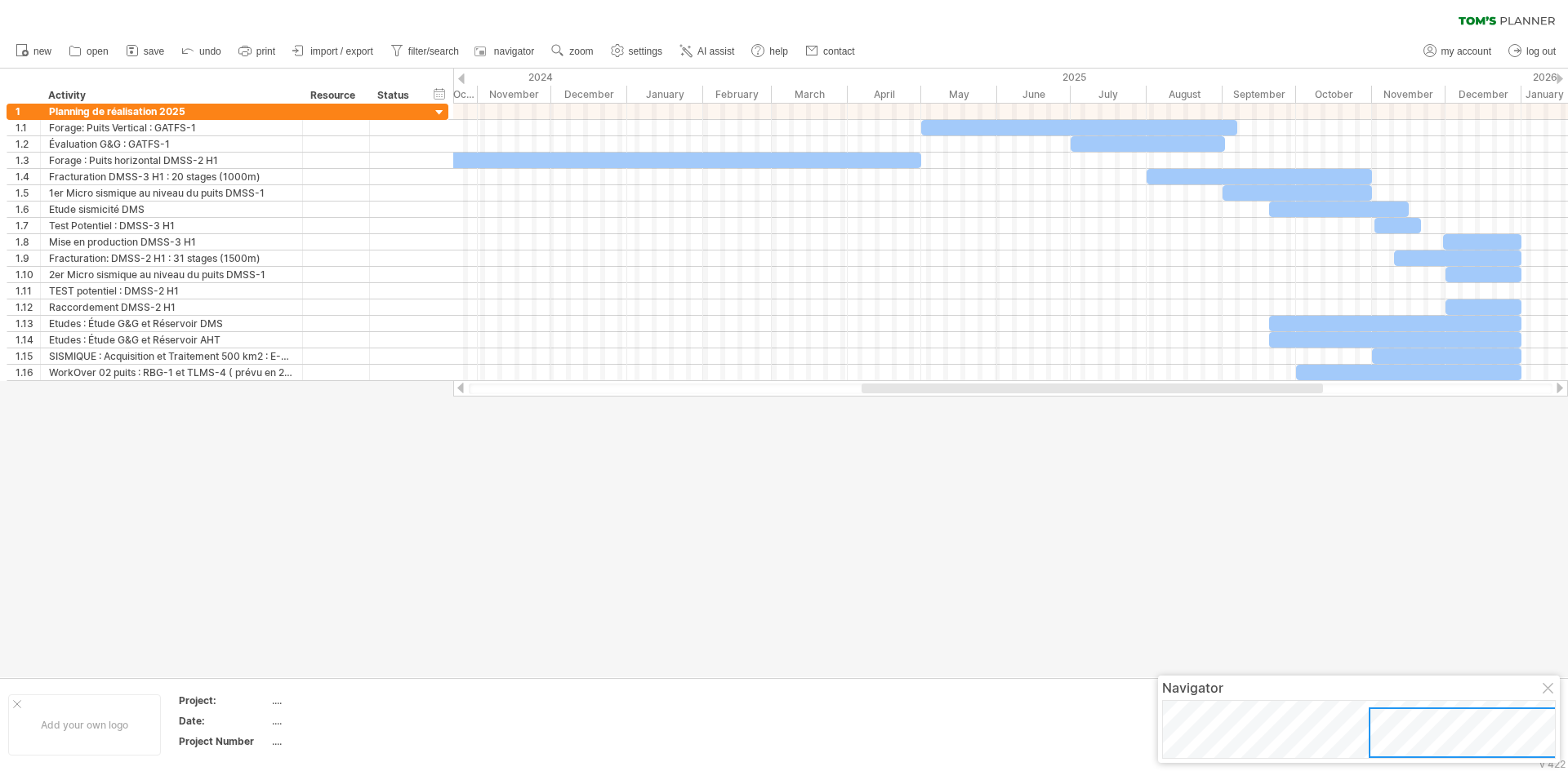
drag, startPoint x: 1094, startPoint y: 389, endPoint x: 932, endPoint y: 401, distance: 162.4
click at [932, 401] on div "Trying to reach [DOMAIN_NAME] Connected again... 0% clear filter new 1" at bounding box center [784, 386] width 1568 height 771
click at [959, 390] on div at bounding box center [1126, 388] width 387 height 10
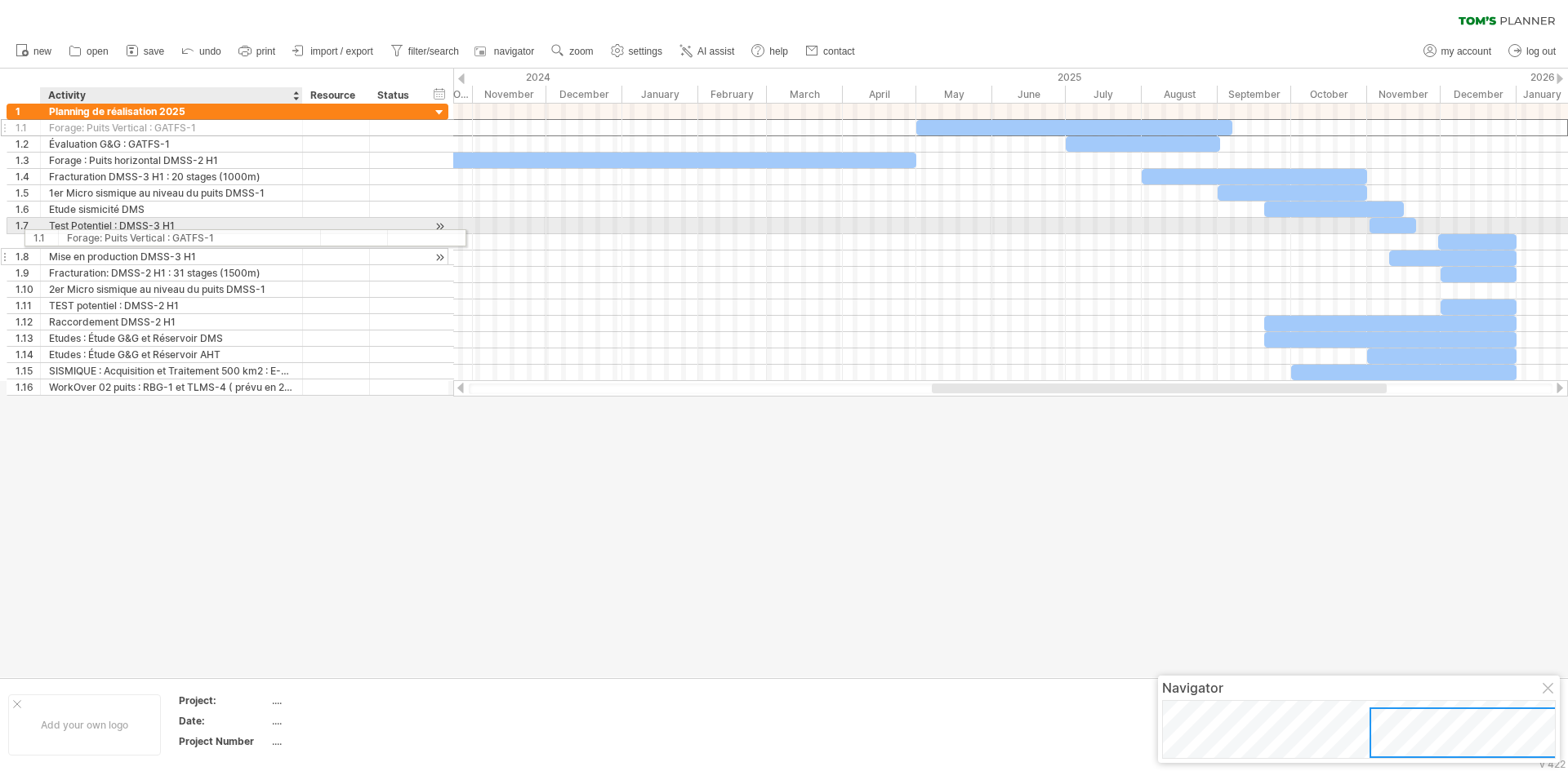
drag, startPoint x: 180, startPoint y: 130, endPoint x: 192, endPoint y: 235, distance: 105.7
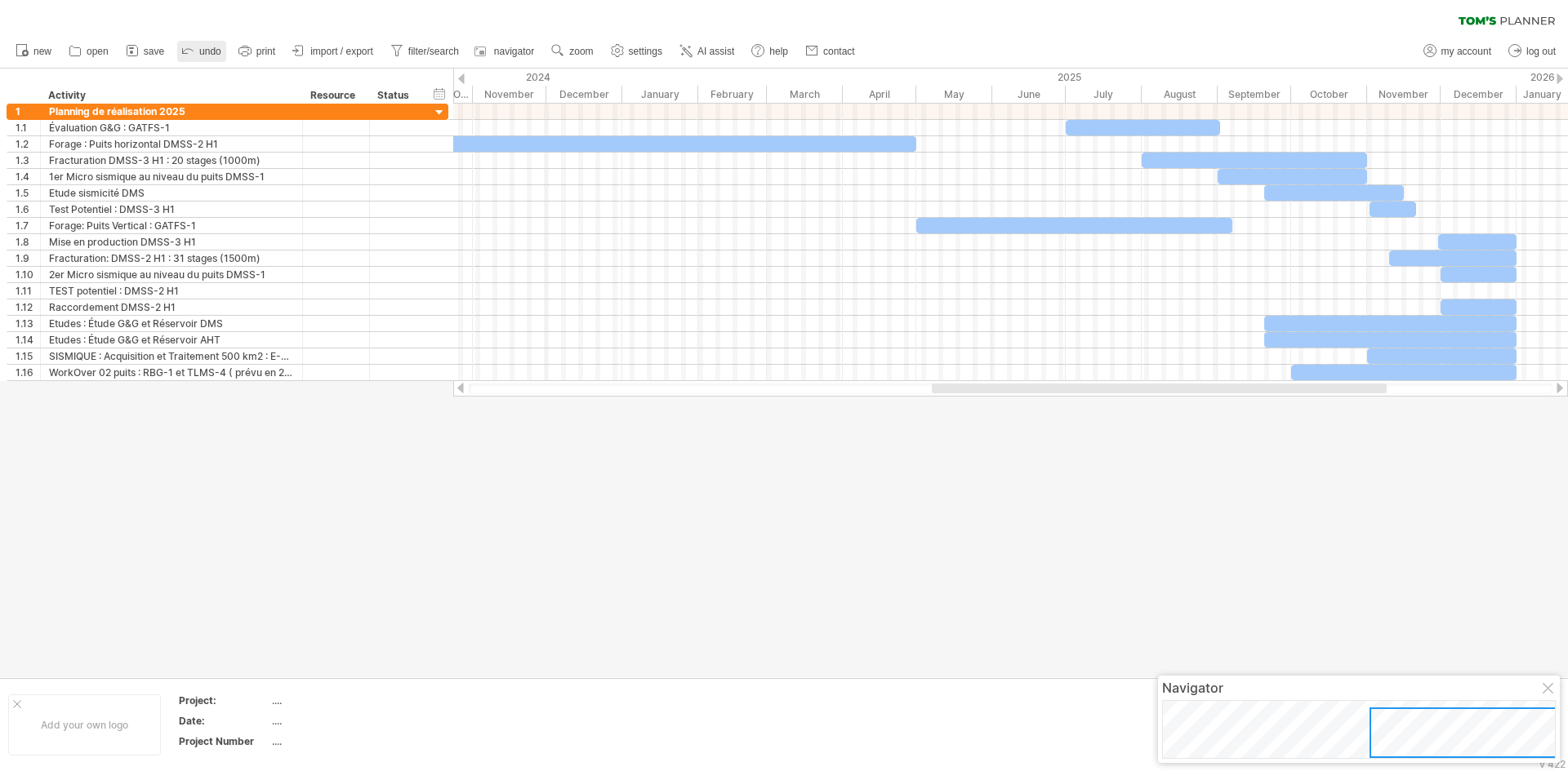
click at [198, 51] on link "undo" at bounding box center [202, 51] width 49 height 22
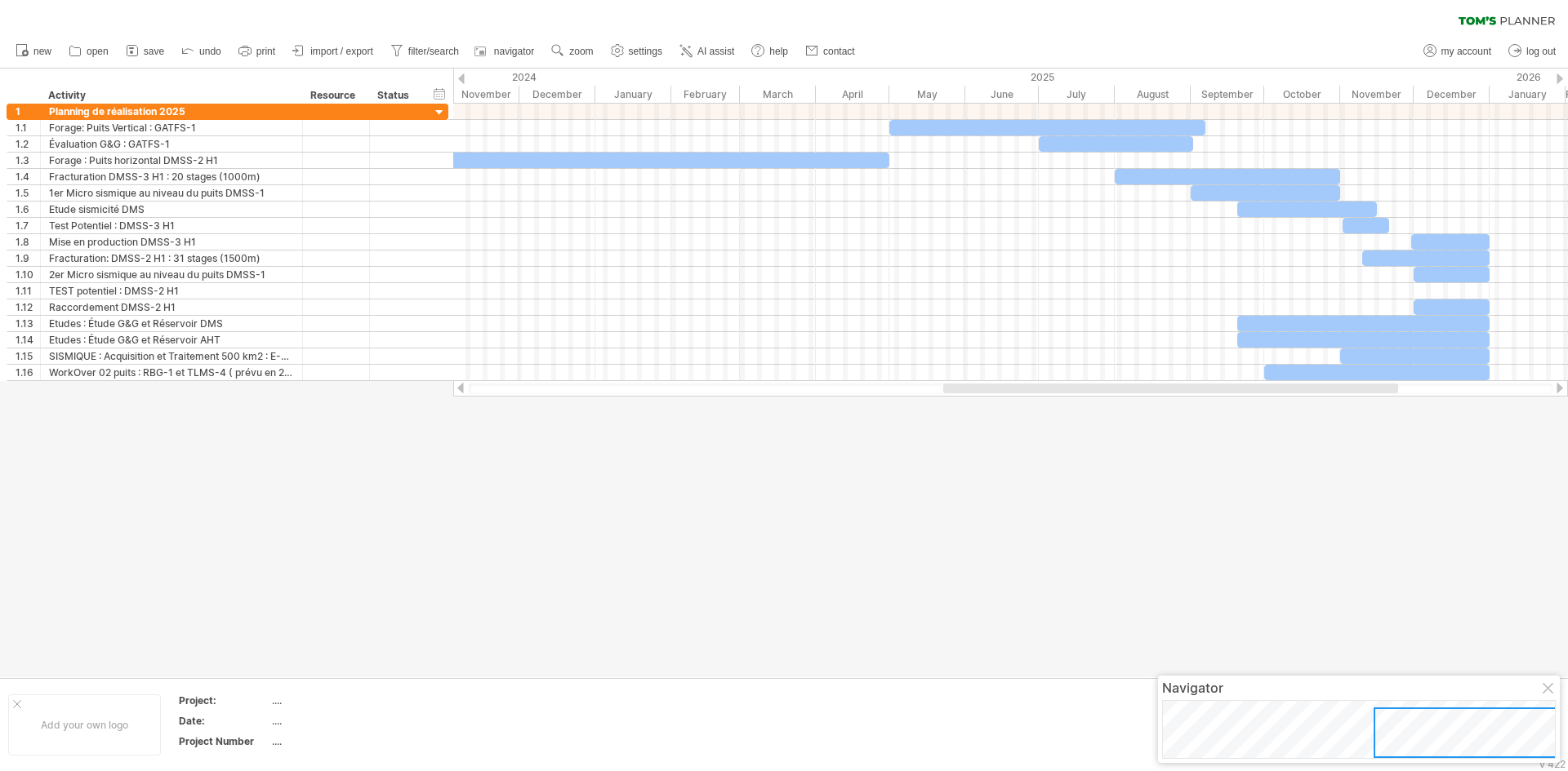
drag, startPoint x: 982, startPoint y: 387, endPoint x: 994, endPoint y: 387, distance: 12.0
click at [994, 387] on div at bounding box center [1170, 388] width 455 height 10
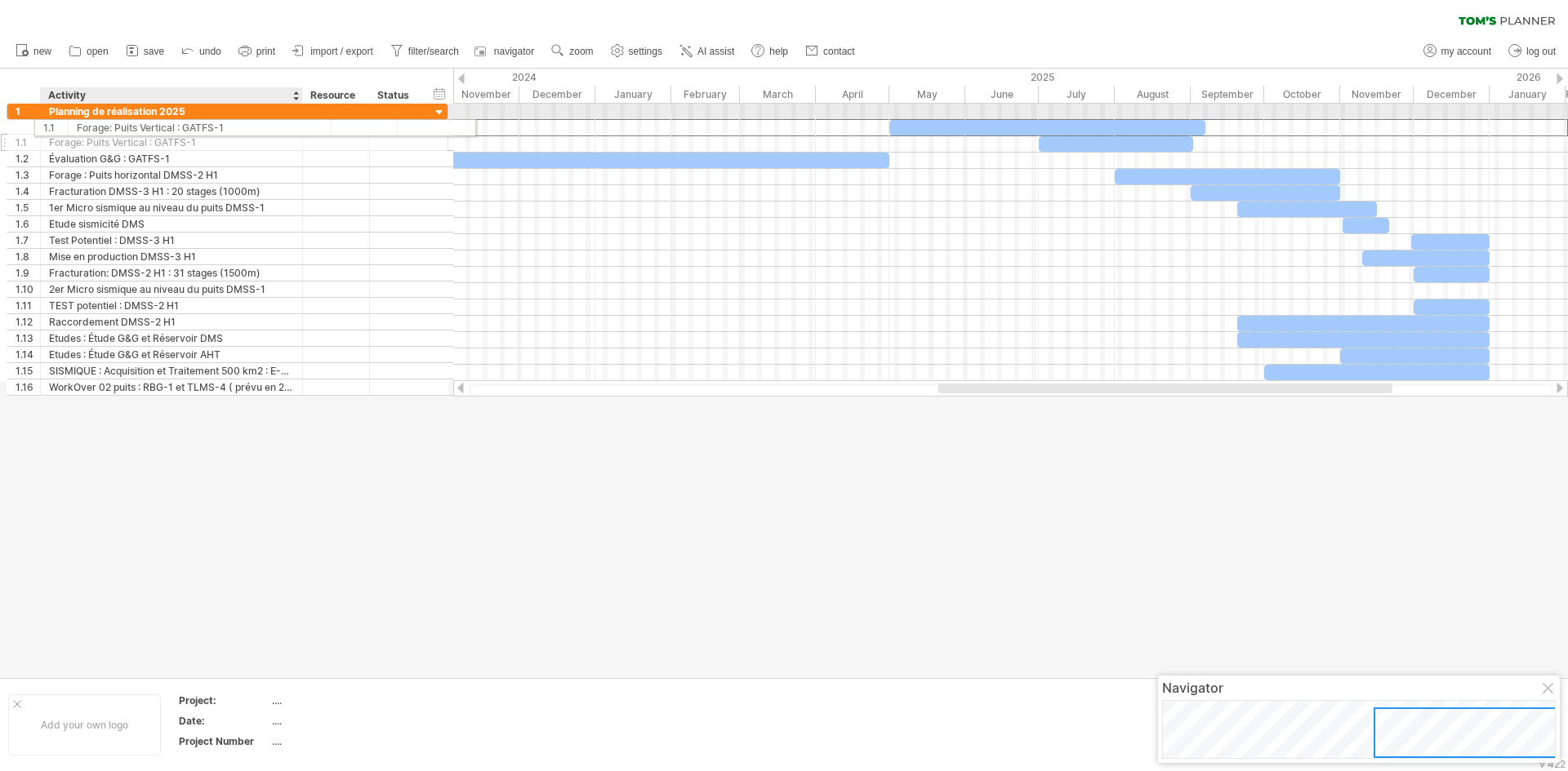
drag, startPoint x: 263, startPoint y: 133, endPoint x: 285, endPoint y: 124, distance: 23.8
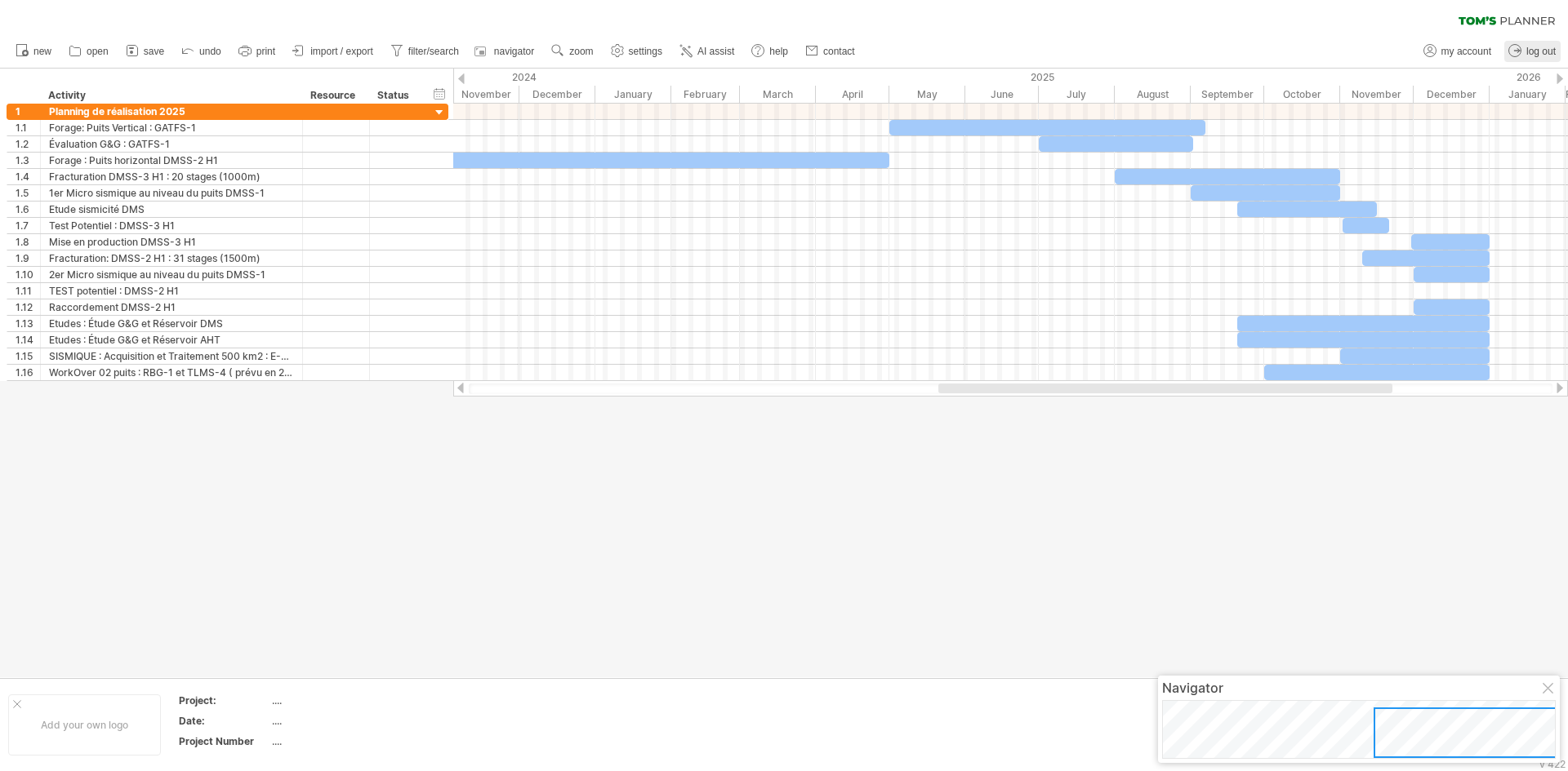
click at [1536, 45] on link "log out" at bounding box center [1532, 51] width 56 height 22
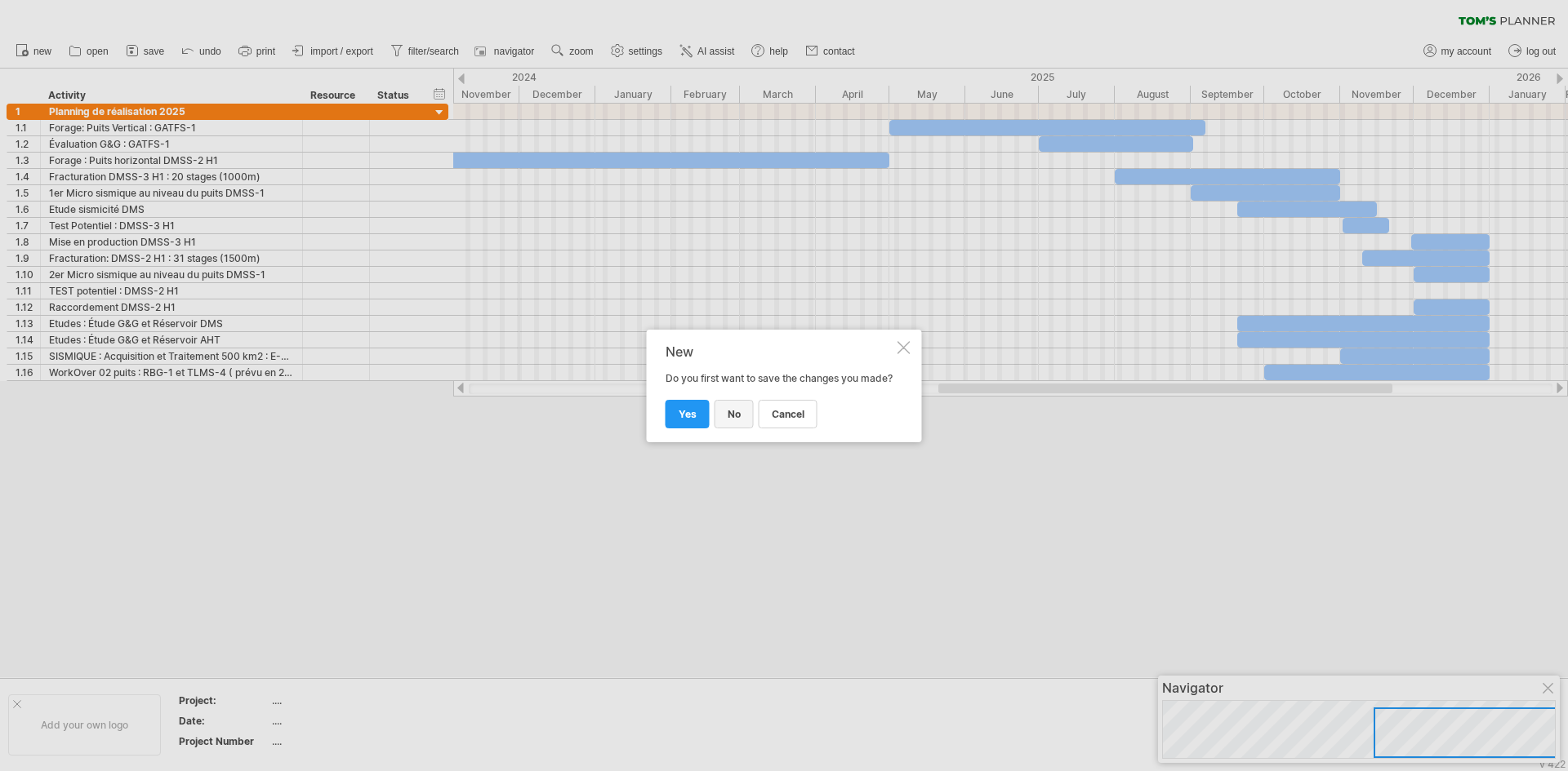
click at [735, 417] on span "no" at bounding box center [733, 414] width 13 height 12
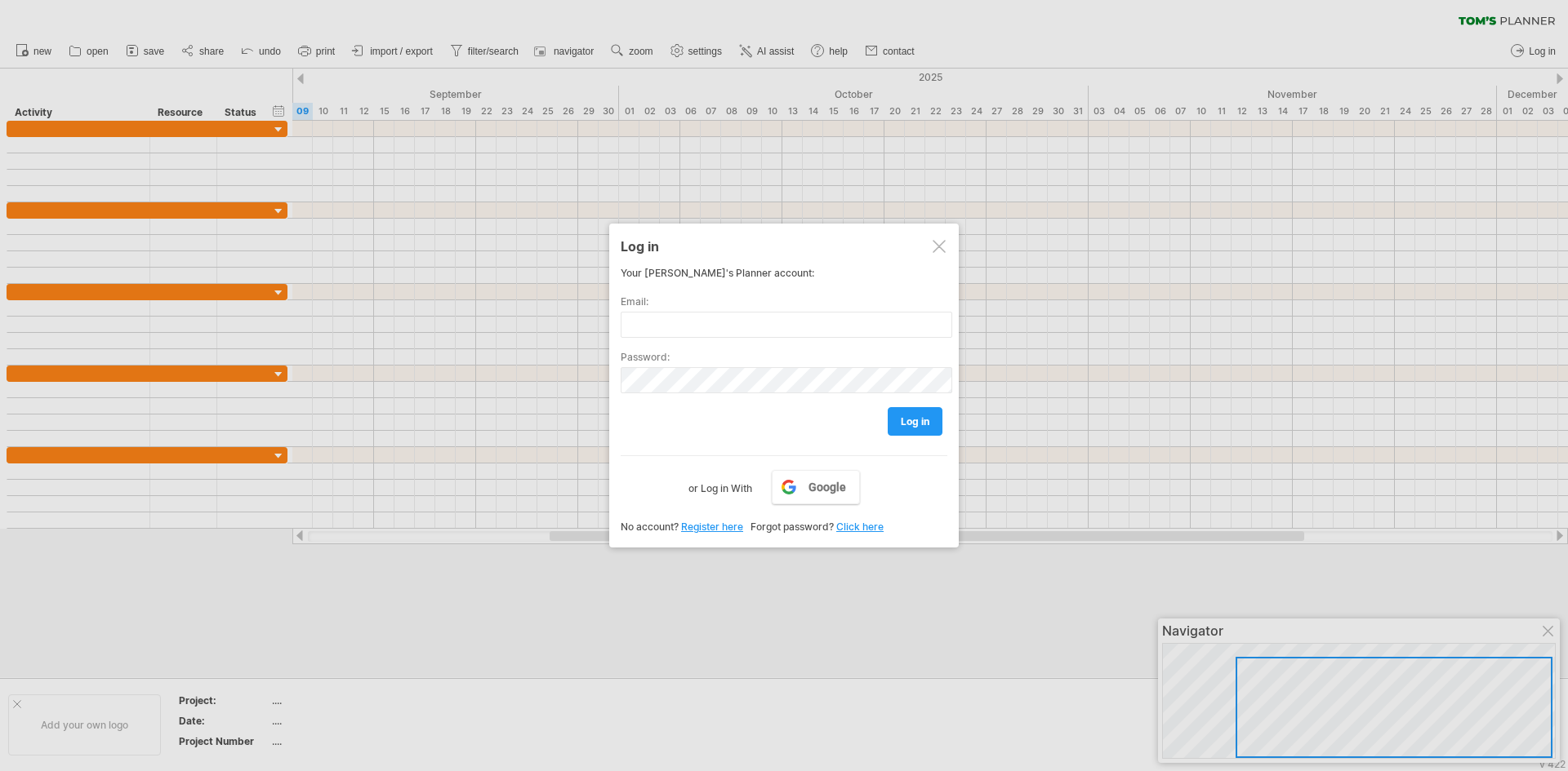
click at [941, 252] on div at bounding box center [938, 246] width 13 height 13
